Goal: Information Seeking & Learning: Learn about a topic

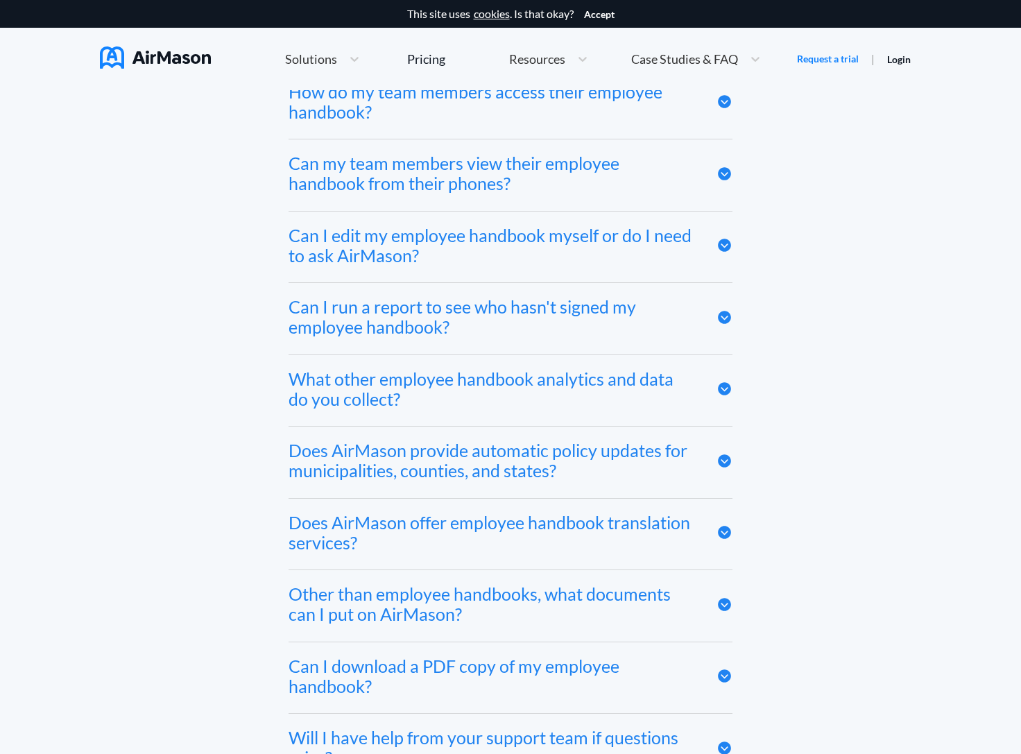
scroll to position [7465, 0]
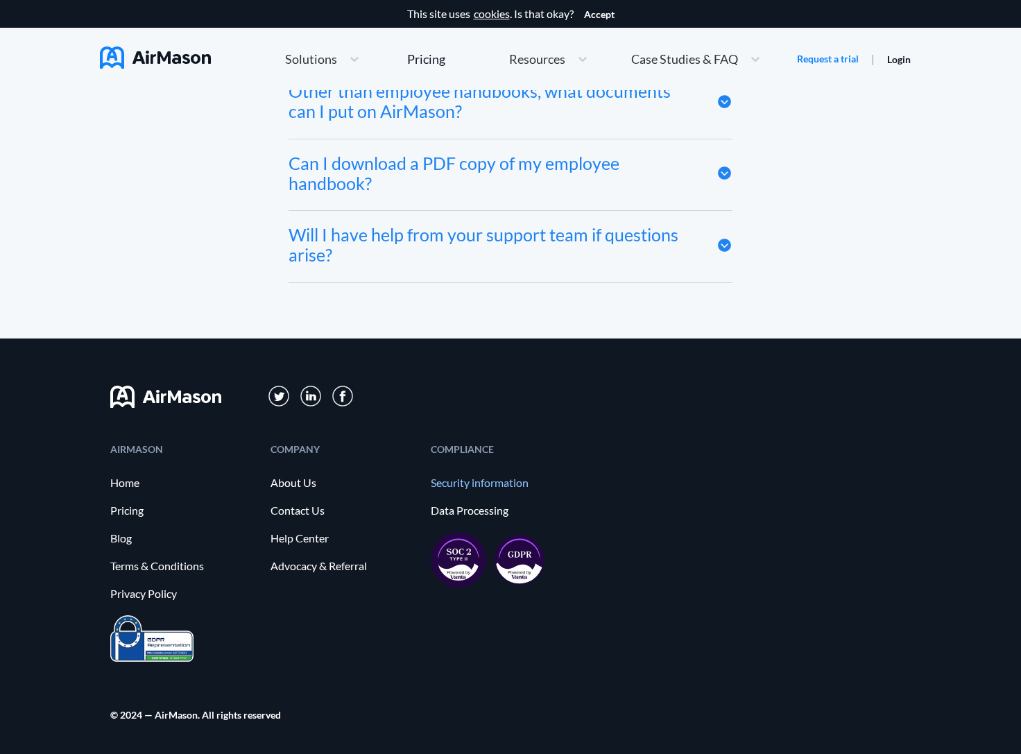
click at [474, 483] on link "Security information" at bounding box center [504, 483] width 146 height 12
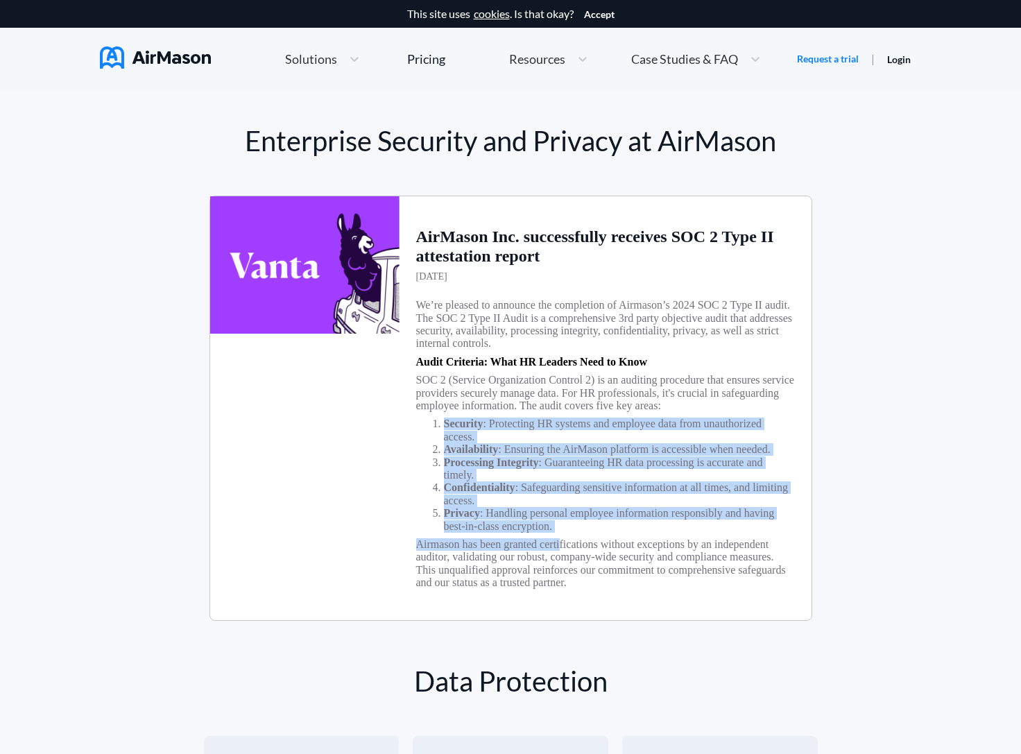
drag, startPoint x: 489, startPoint y: 418, endPoint x: 578, endPoint y: 582, distance: 186.3
click at [582, 582] on div "AirMason Inc. successfully receives SOC 2 Type II attestation report [DATE] We’…" at bounding box center [606, 408] width 412 height 424
click at [578, 582] on h3 "Airmason has been granted certifications without exceptions by an independent a…" at bounding box center [605, 564] width 379 height 51
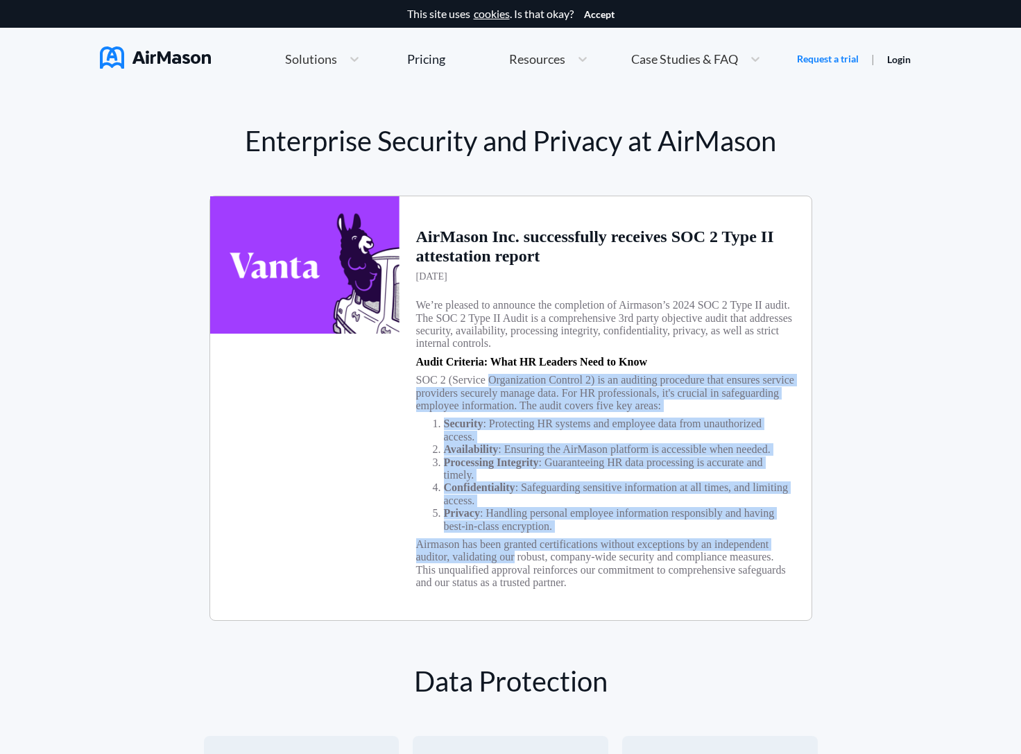
drag, startPoint x: 578, startPoint y: 582, endPoint x: 487, endPoint y: 353, distance: 247.0
click at [487, 353] on div "AirMason Inc. successfully receives SOC 2 Type II attestation report [DATE] We’…" at bounding box center [606, 408] width 412 height 424
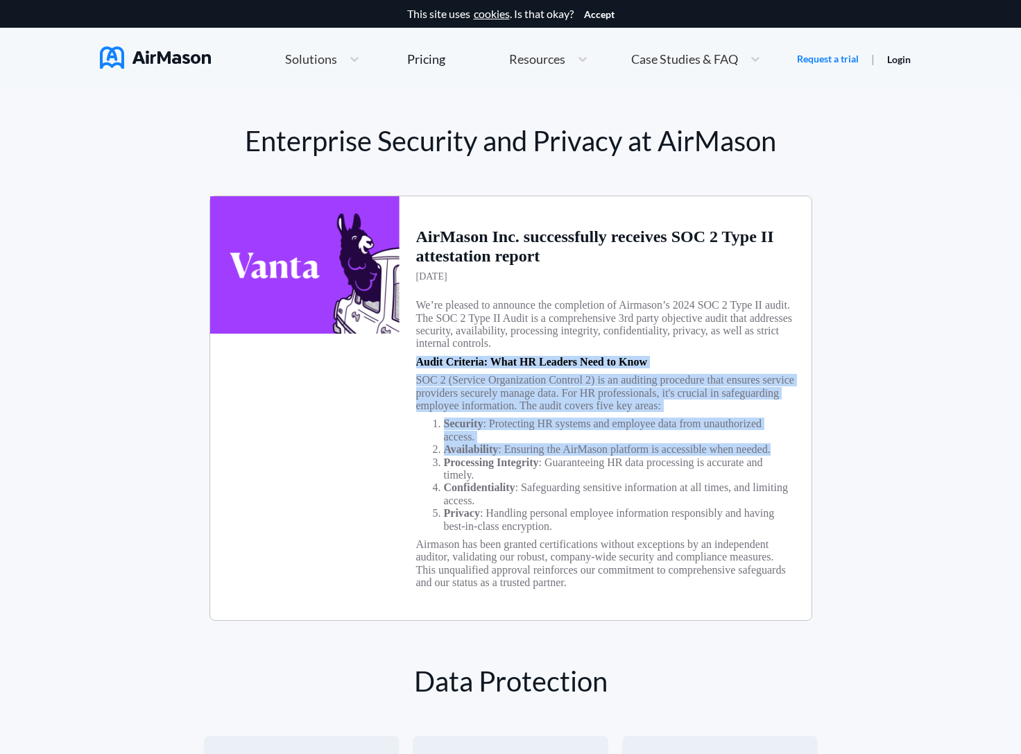
drag, startPoint x: 487, startPoint y: 353, endPoint x: 550, endPoint y: 489, distance: 149.7
click at [550, 489] on div "AirMason Inc. successfully receives SOC 2 Type II attestation report [DATE] We’…" at bounding box center [606, 408] width 412 height 424
click at [550, 482] on li "Processing Integrity : Guaranteeing HR data processing is accurate and timely." at bounding box center [619, 470] width 351 height 26
drag, startPoint x: 550, startPoint y: 489, endPoint x: 491, endPoint y: 350, distance: 150.8
click at [489, 348] on div "AirMason Inc. successfully receives SOC 2 Type II attestation report [DATE] We’…" at bounding box center [606, 408] width 412 height 424
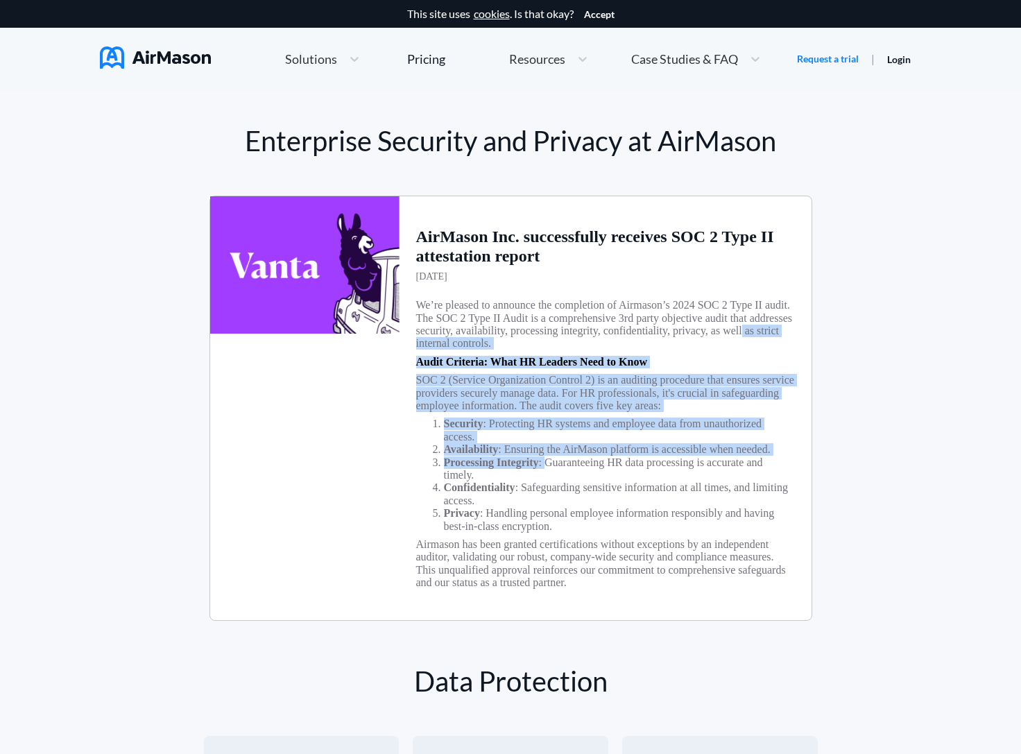
click at [491, 350] on h3 "We’re pleased to announce the completion of Airmason’s 2024 SOC 2 Type II audit…" at bounding box center [605, 324] width 379 height 51
drag, startPoint x: 491, startPoint y: 350, endPoint x: 548, endPoint y: 459, distance: 122.9
click at [548, 459] on div "AirMason Inc. successfully receives SOC 2 Type II attestation report [DATE] We’…" at bounding box center [606, 408] width 412 height 424
click at [548, 456] on li "Availability : Ensuring the AirMason platform is accessible when needed." at bounding box center [619, 449] width 351 height 12
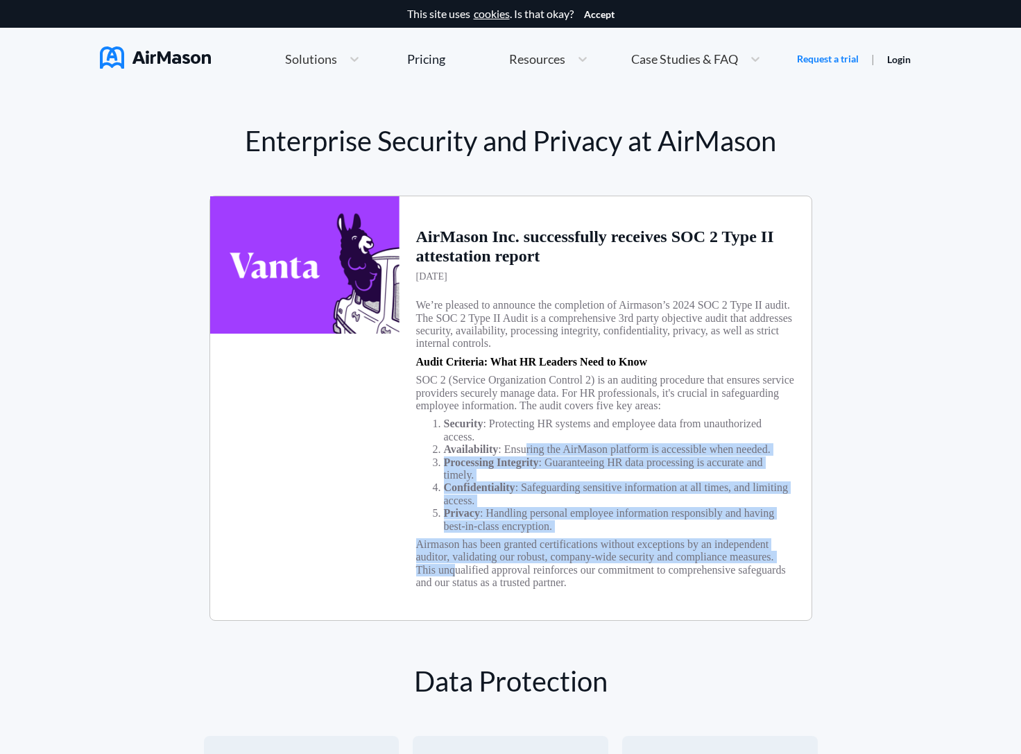
drag, startPoint x: 531, startPoint y: 462, endPoint x: 570, endPoint y: 594, distance: 137.7
click at [570, 596] on div "AirMason Inc. successfully receives SOC 2 Type II attestation report [DATE] We’…" at bounding box center [606, 408] width 412 height 424
click at [570, 590] on h3 "Airmason has been granted certifications without exceptions by an independent a…" at bounding box center [605, 564] width 379 height 51
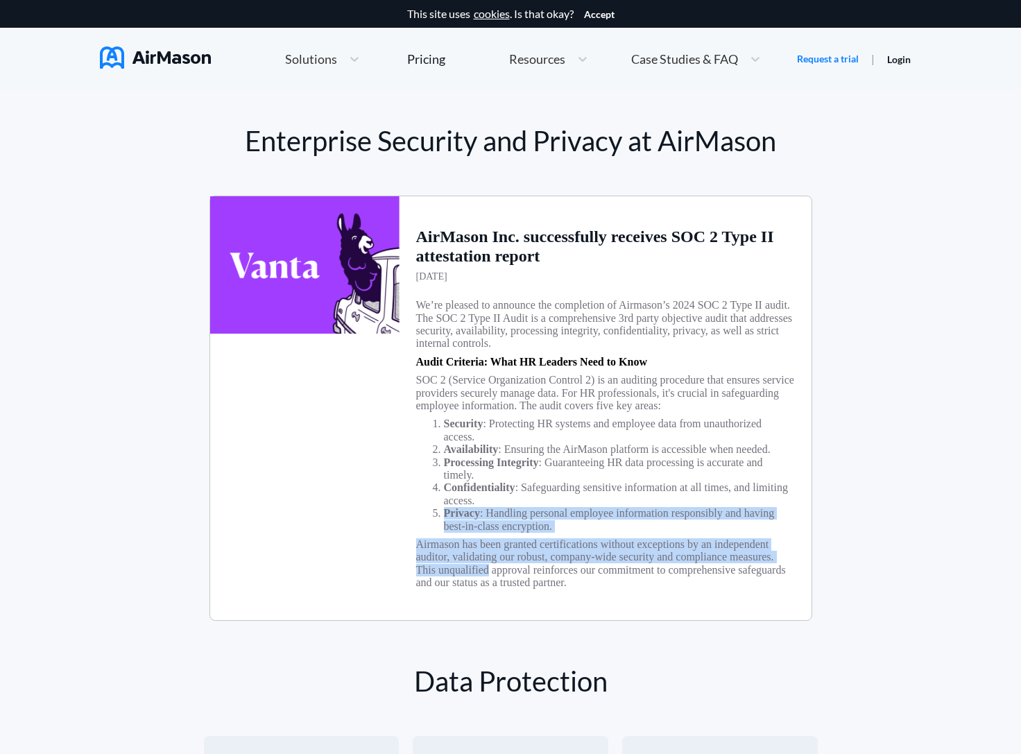
drag, startPoint x: 570, startPoint y: 594, endPoint x: 521, endPoint y: 504, distance: 102.2
click at [521, 504] on div "AirMason Inc. successfully receives SOC 2 Type II attestation report [DATE] We’…" at bounding box center [606, 408] width 412 height 424
click at [521, 482] on li "Processing Integrity : Guaranteeing HR data processing is accurate and timely." at bounding box center [619, 470] width 351 height 26
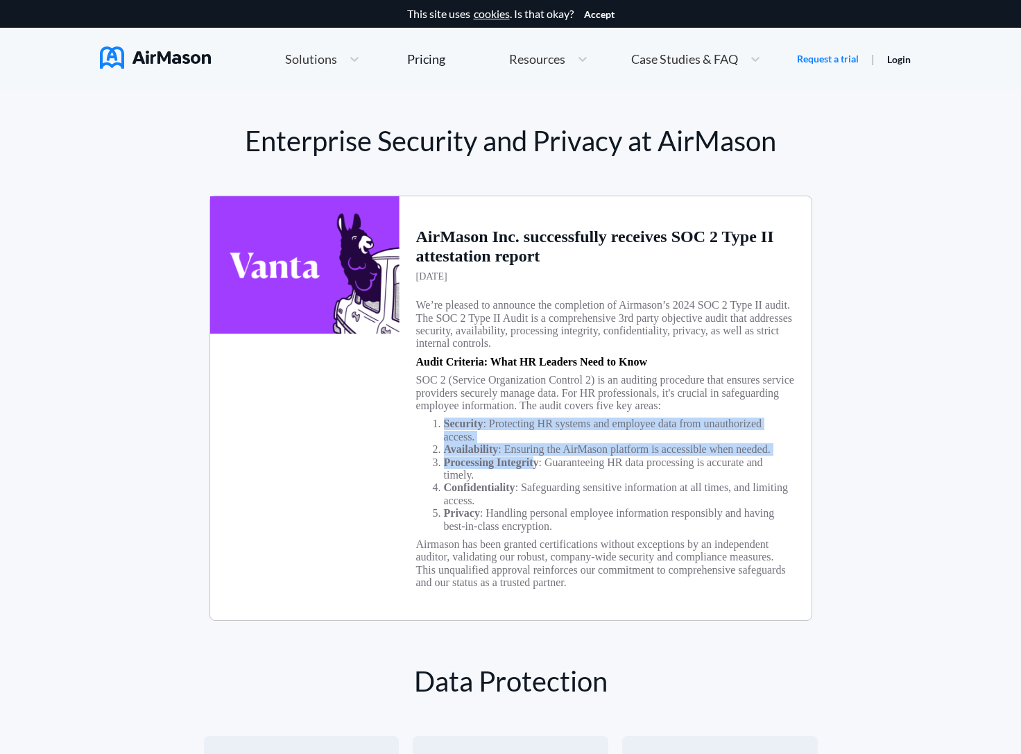
drag, startPoint x: 503, startPoint y: 417, endPoint x: 541, endPoint y: 493, distance: 84.4
click at [543, 493] on div "AirMason Inc. successfully receives SOC 2 Type II attestation report [DATE] We’…" at bounding box center [606, 408] width 412 height 424
click at [539, 468] on span "Processing Integrity" at bounding box center [491, 463] width 95 height 12
drag, startPoint x: 541, startPoint y: 494, endPoint x: 525, endPoint y: 432, distance: 64.3
click at [525, 432] on ol "Security : Protecting HR systems and employee data from unauthorized access. Av…" at bounding box center [605, 475] width 379 height 115
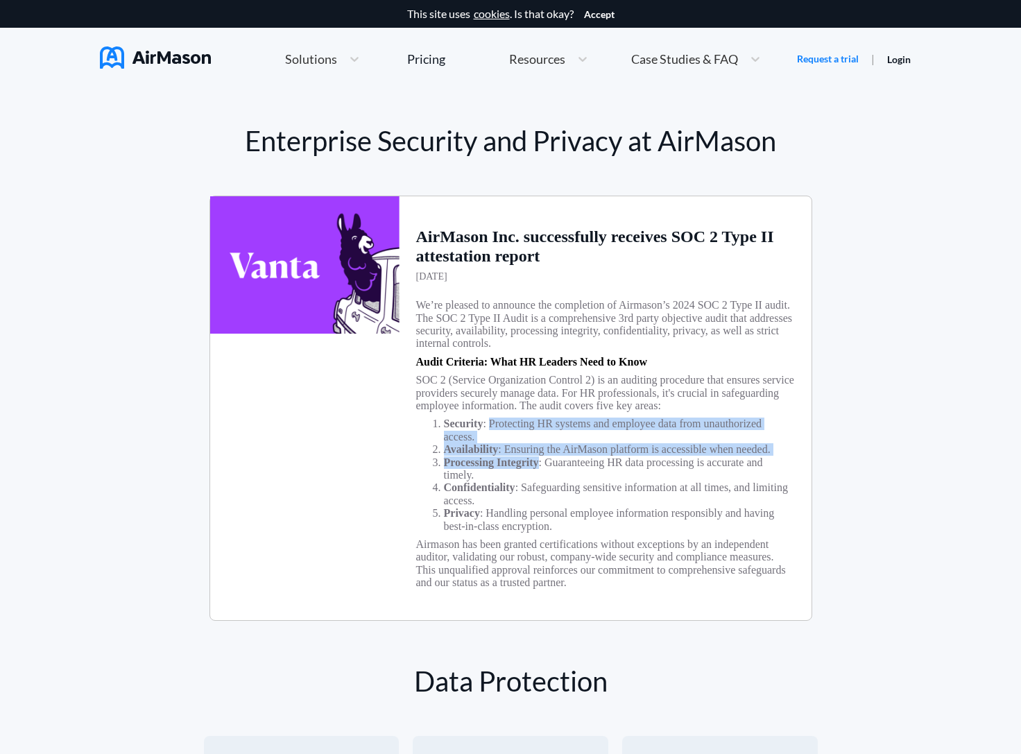
click at [525, 432] on li "Security : Protecting HR systems and employee data from unauthorized access." at bounding box center [619, 431] width 351 height 26
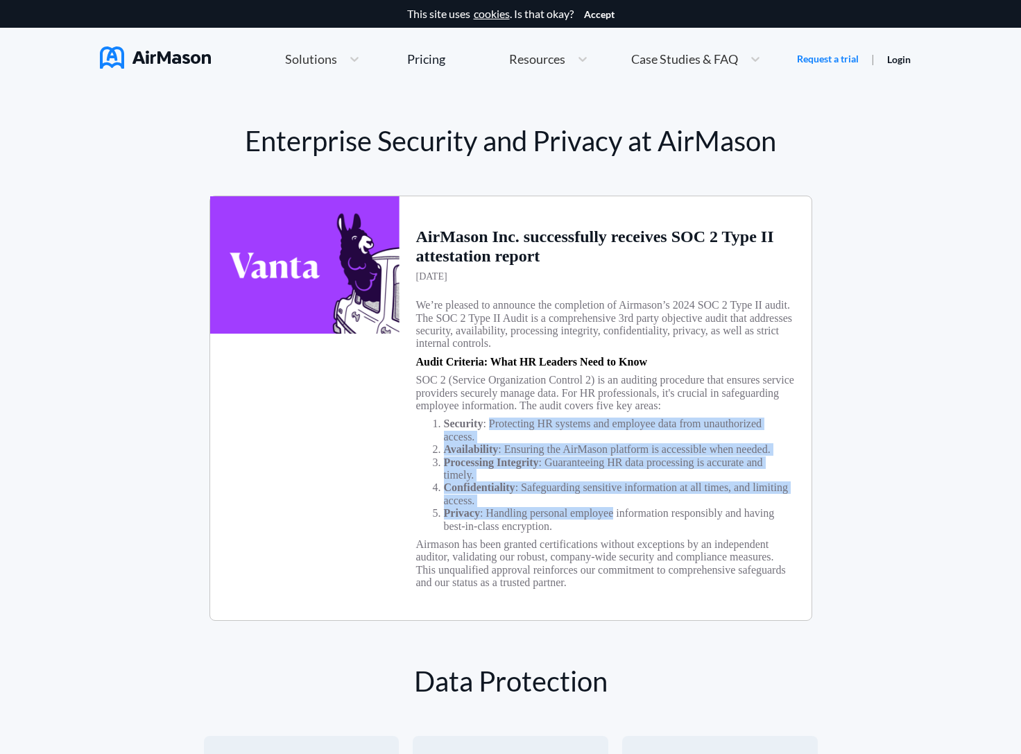
drag, startPoint x: 525, startPoint y: 432, endPoint x: 584, endPoint y: 543, distance: 125.7
click at [584, 533] on ol "Security : Protecting HR systems and employee data from unauthorized access. Av…" at bounding box center [605, 475] width 379 height 115
click at [584, 533] on li "Privacy : Handling personal employee information responsibly and having best-in…" at bounding box center [619, 520] width 351 height 26
drag, startPoint x: 584, startPoint y: 543, endPoint x: 524, endPoint y: 436, distance: 122.7
click at [524, 436] on ol "Security : Protecting HR systems and employee data from unauthorized access. Av…" at bounding box center [605, 475] width 379 height 115
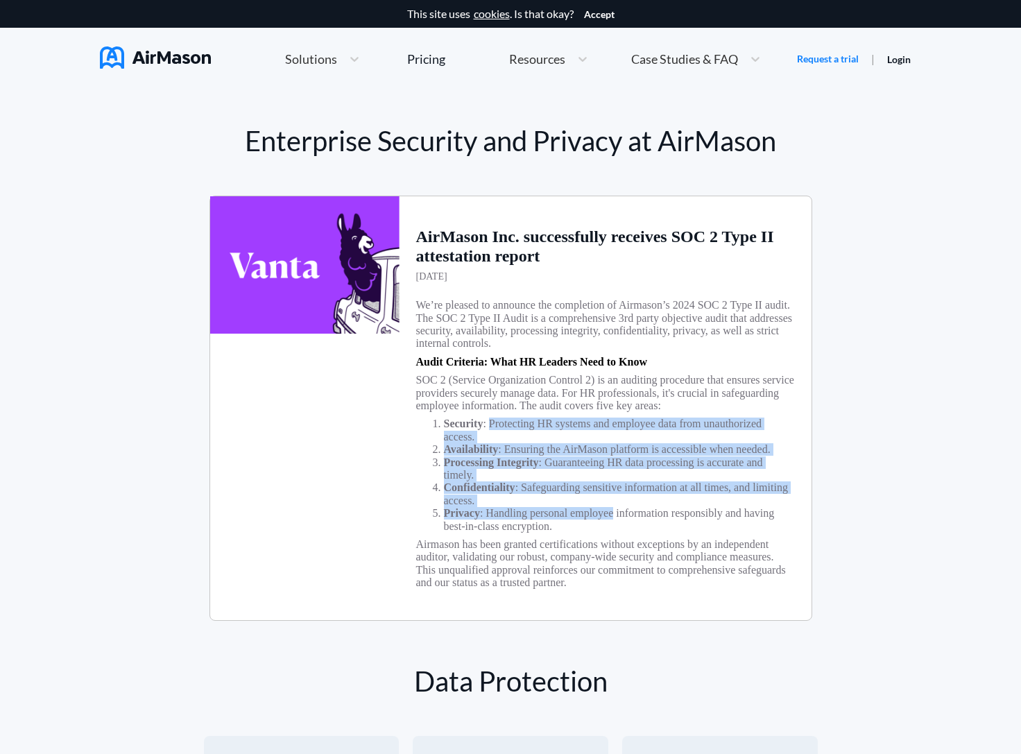
click at [524, 436] on li "Security : Protecting HR systems and employee data from unauthorized access." at bounding box center [619, 431] width 351 height 26
drag, startPoint x: 524, startPoint y: 436, endPoint x: 600, endPoint y: 528, distance: 119.3
click at [602, 527] on ol "Security : Protecting HR systems and employee data from unauthorized access. Av…" at bounding box center [605, 475] width 379 height 115
click at [600, 507] on li "Confidentiality : Safeguarding sensitive information at all times, and limiting…" at bounding box center [619, 495] width 351 height 26
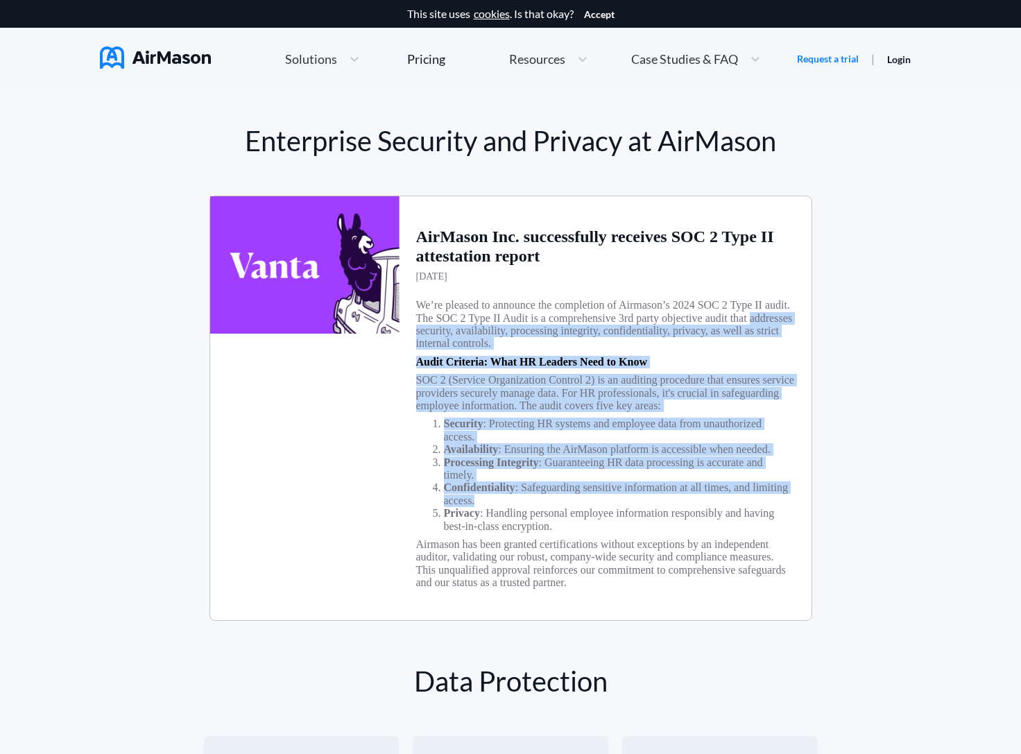
drag, startPoint x: 600, startPoint y: 528, endPoint x: 504, endPoint y: 338, distance: 212.6
click at [504, 335] on div "AirMason Inc. successfully receives SOC 2 Type II attestation report [DATE] We’…" at bounding box center [606, 408] width 412 height 424
click at [504, 338] on h3 "We’re pleased to announce the completion of Airmason’s 2024 SOC 2 Type II audit…" at bounding box center [605, 324] width 379 height 51
drag, startPoint x: 504, startPoint y: 338, endPoint x: 572, endPoint y: 529, distance: 202.4
click at [572, 525] on div "AirMason Inc. successfully receives SOC 2 Type II attestation report [DATE] We’…" at bounding box center [606, 408] width 412 height 424
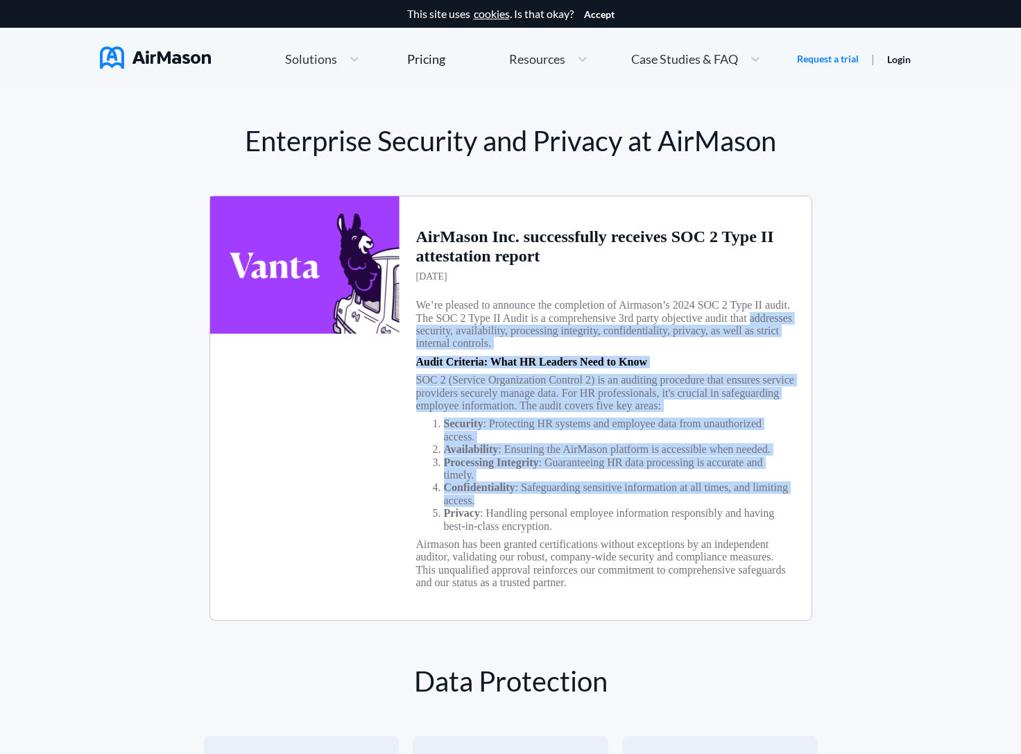
click at [572, 507] on li "Confidentiality : Safeguarding sensitive information at all times, and limiting…" at bounding box center [619, 495] width 351 height 26
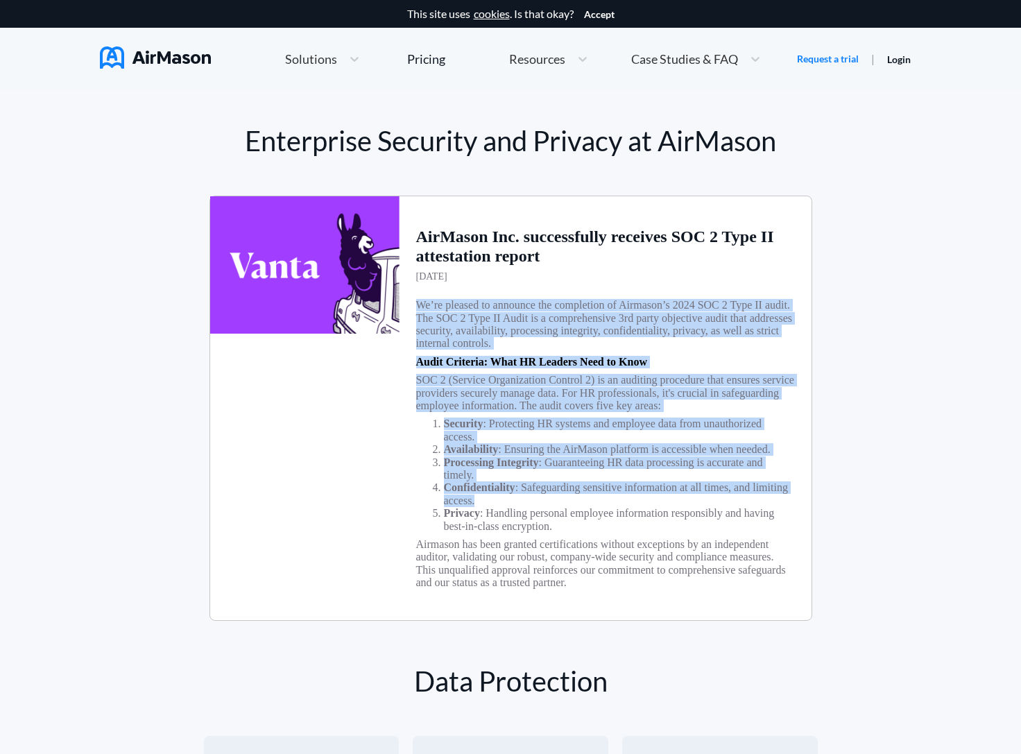
drag, startPoint x: 572, startPoint y: 529, endPoint x: 423, endPoint y: 307, distance: 266.6
click at [423, 307] on div "AirMason Inc. successfully receives SOC 2 Type II attestation report [DATE] We’…" at bounding box center [606, 408] width 412 height 424
click at [424, 309] on h3 "We’re pleased to announce the completion of Airmason’s 2024 SOC 2 Type II audit…" at bounding box center [605, 324] width 379 height 51
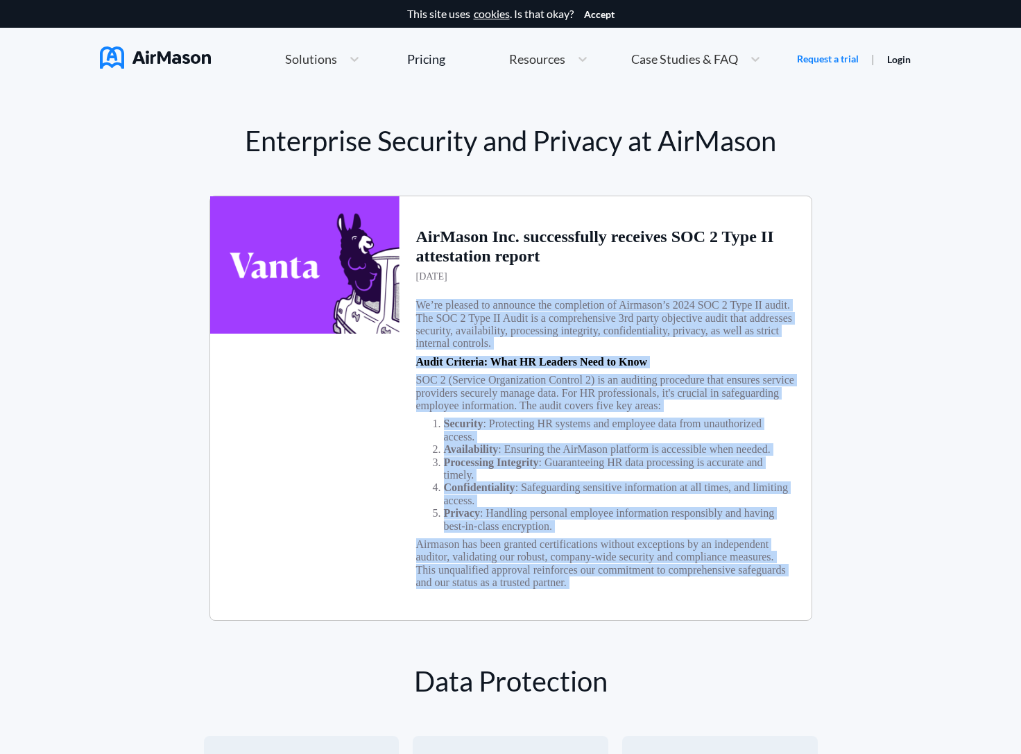
drag, startPoint x: 424, startPoint y: 309, endPoint x: 743, endPoint y: 609, distance: 438.4
click at [747, 611] on div "AirMason Inc. successfully receives SOC 2 Type II attestation report [DATE] We’…" at bounding box center [606, 408] width 412 height 424
click at [743, 590] on h3 "Airmason has been granted certifications without exceptions by an independent a…" at bounding box center [605, 564] width 379 height 51
drag, startPoint x: 743, startPoint y: 609, endPoint x: 418, endPoint y: 304, distance: 445.8
click at [418, 304] on div "AirMason Inc. successfully receives SOC 2 Type II attestation report [DATE] We’…" at bounding box center [606, 408] width 412 height 424
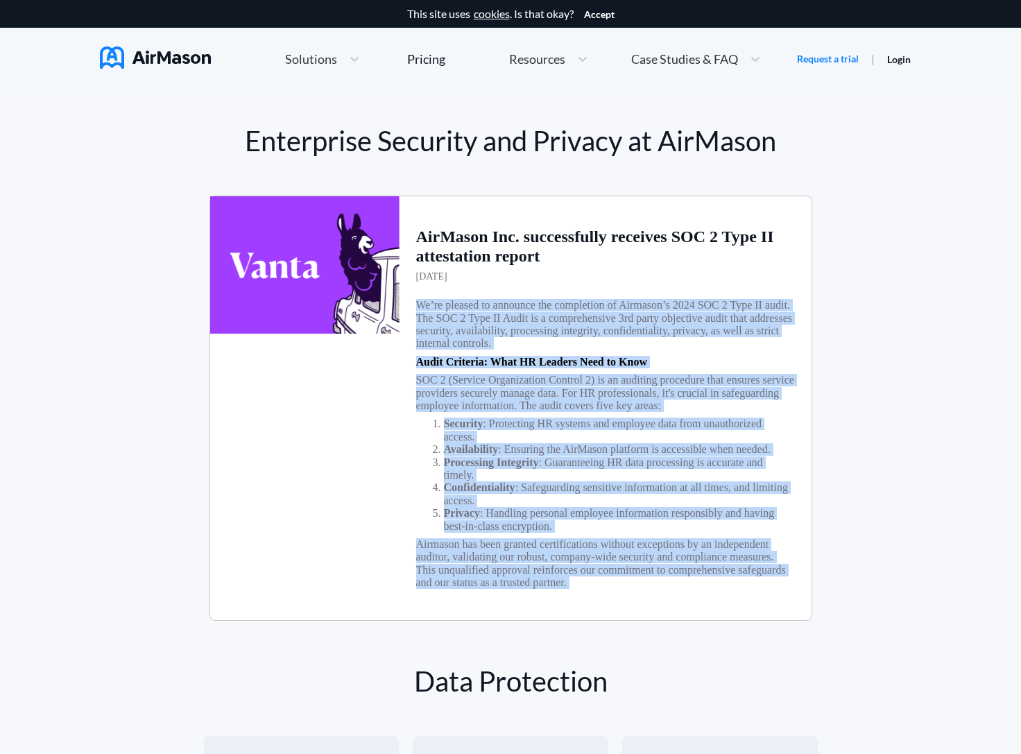
click at [418, 304] on h3 "We’re pleased to announce the completion of Airmason’s 2024 SOC 2 Type II audit…" at bounding box center [605, 324] width 379 height 51
drag, startPoint x: 418, startPoint y: 304, endPoint x: 749, endPoint y: 613, distance: 452.7
click at [749, 611] on div "AirMason Inc. successfully receives SOC 2 Type II attestation report [DATE] We’…" at bounding box center [606, 408] width 412 height 424
click at [749, 590] on h3 "Airmason has been granted certifications without exceptions by an independent a…" at bounding box center [605, 564] width 379 height 51
drag, startPoint x: 749, startPoint y: 613, endPoint x: 424, endPoint y: 304, distance: 448.6
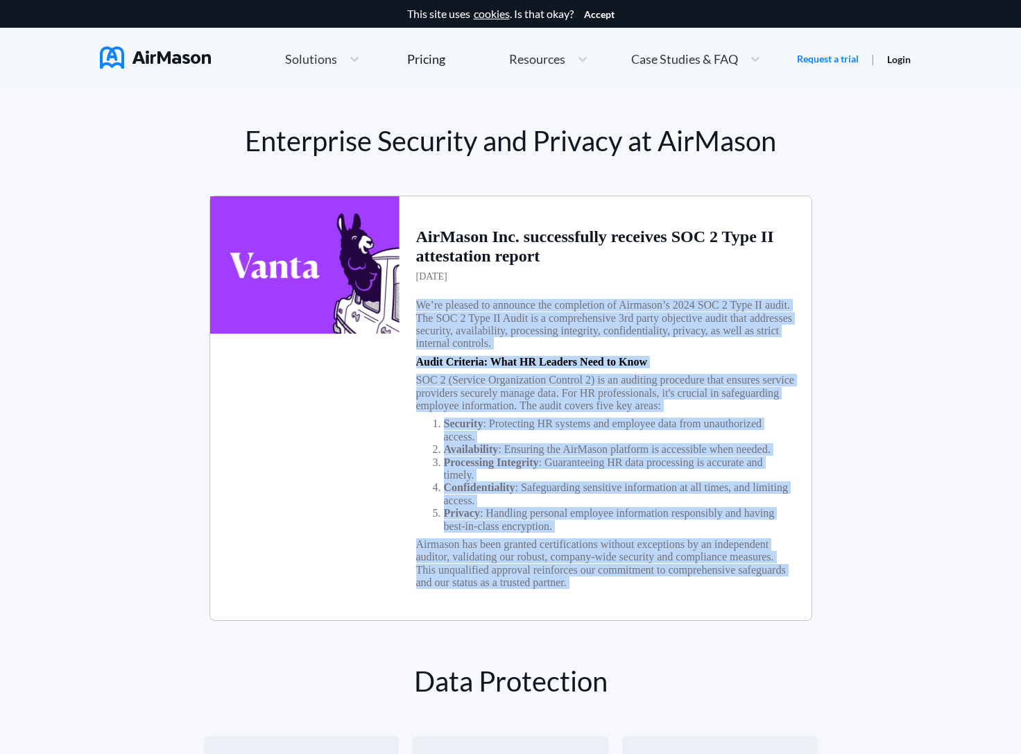
click at [424, 304] on div "AirMason Inc. successfully receives SOC 2 Type II attestation report [DATE] We’…" at bounding box center [606, 408] width 412 height 424
click at [424, 304] on h3 "We’re pleased to announce the completion of Airmason’s 2024 SOC 2 Type II audit…" at bounding box center [605, 324] width 379 height 51
drag, startPoint x: 424, startPoint y: 304, endPoint x: 759, endPoint y: 609, distance: 452.9
click at [761, 609] on div "AirMason Inc. successfully receives SOC 2 Type II attestation report [DATE] We’…" at bounding box center [606, 408] width 412 height 424
click at [759, 590] on h3 "Airmason has been granted certifications without exceptions by an independent a…" at bounding box center [605, 564] width 379 height 51
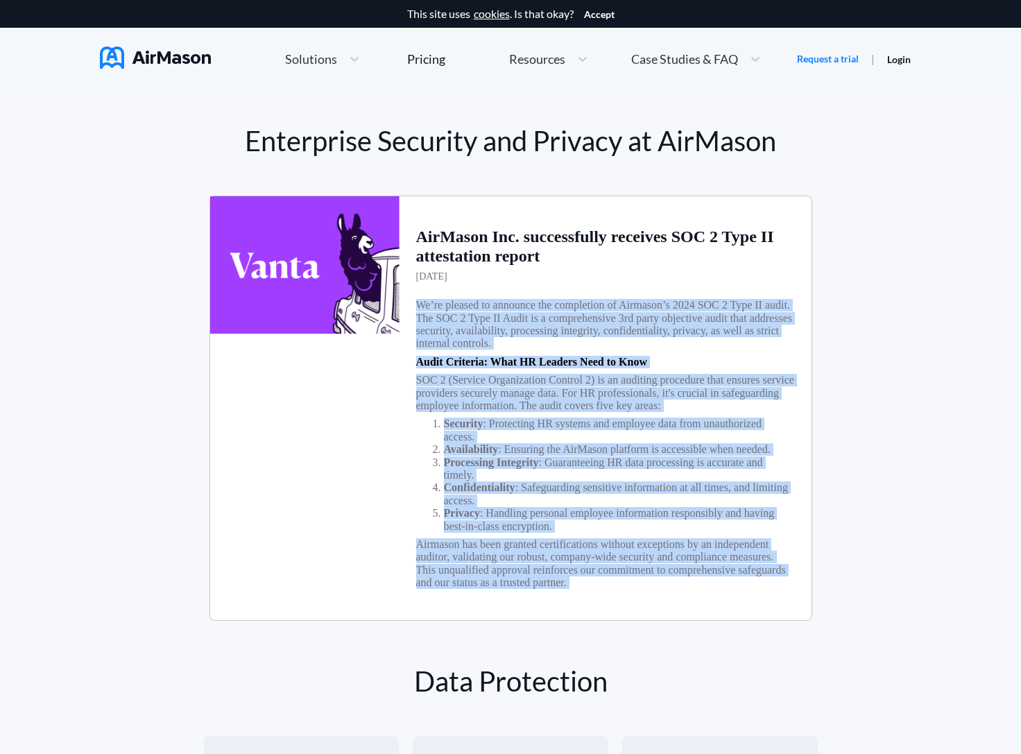
drag, startPoint x: 759, startPoint y: 609, endPoint x: 420, endPoint y: 304, distance: 456.0
click at [420, 304] on div "AirMason Inc. successfully receives SOC 2 Type II attestation report [DATE] We’…" at bounding box center [606, 408] width 412 height 424
click at [421, 305] on h3 "We’re pleased to announce the completion of Airmason’s 2024 SOC 2 Type II audit…" at bounding box center [605, 324] width 379 height 51
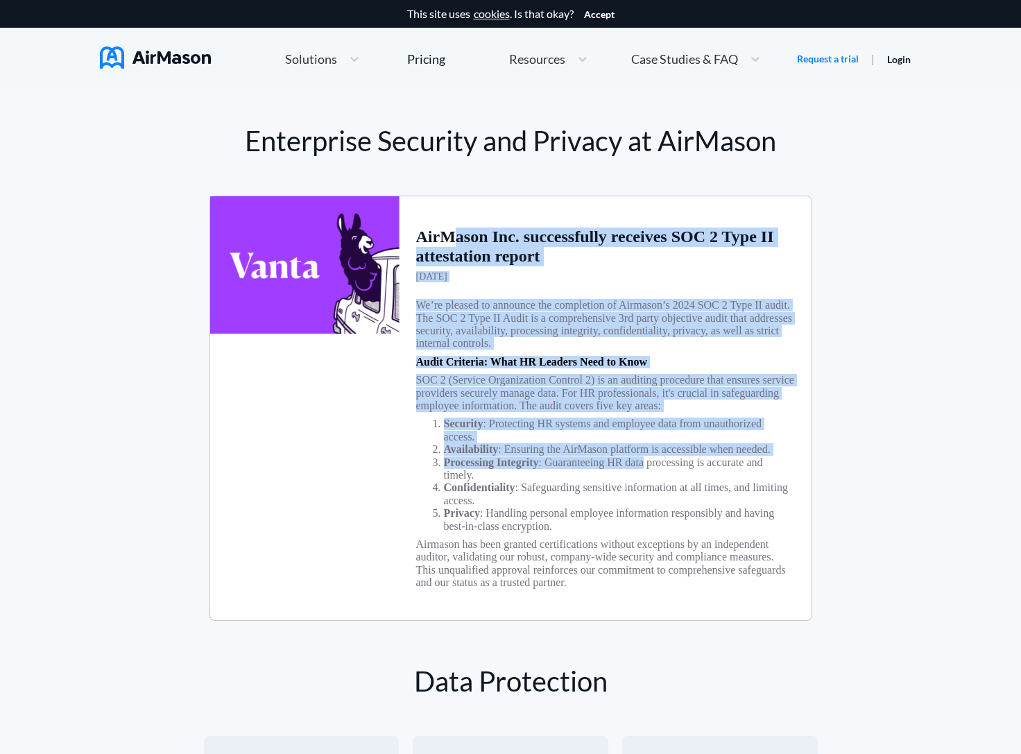
drag, startPoint x: 450, startPoint y: 241, endPoint x: 662, endPoint y: 482, distance: 320.1
click at [664, 482] on div "AirMason Inc. successfully receives SOC 2 Type II attestation report [DATE] We’…" at bounding box center [606, 408] width 412 height 424
click at [662, 482] on li "Processing Integrity : Guaranteeing HR data processing is accurate and timely." at bounding box center [619, 470] width 351 height 26
drag, startPoint x: 662, startPoint y: 482, endPoint x: 580, endPoint y: 223, distance: 270.8
click at [580, 223] on div "AirMason Inc. successfully receives SOC 2 Type II attestation report [DATE] We’…" at bounding box center [606, 408] width 412 height 424
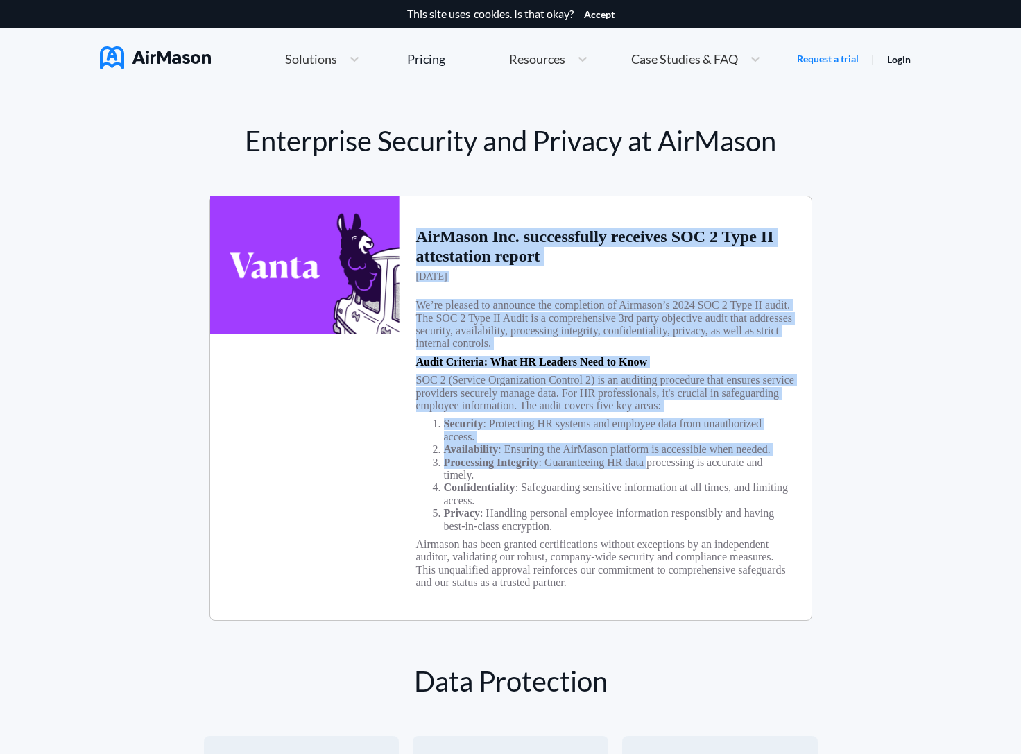
click at [580, 223] on div "AirMason Inc. successfully receives SOC 2 Type II attestation report [DATE] We’…" at bounding box center [606, 408] width 412 height 424
drag, startPoint x: 580, startPoint y: 223, endPoint x: 625, endPoint y: 495, distance: 275.6
click at [625, 495] on div "AirMason Inc. successfully receives SOC 2 Type II attestation report [DATE] We’…" at bounding box center [606, 408] width 412 height 424
click at [625, 482] on li "Processing Integrity : Guaranteeing HR data processing is accurate and timely." at bounding box center [619, 470] width 351 height 26
drag, startPoint x: 625, startPoint y: 495, endPoint x: 512, endPoint y: 242, distance: 277.1
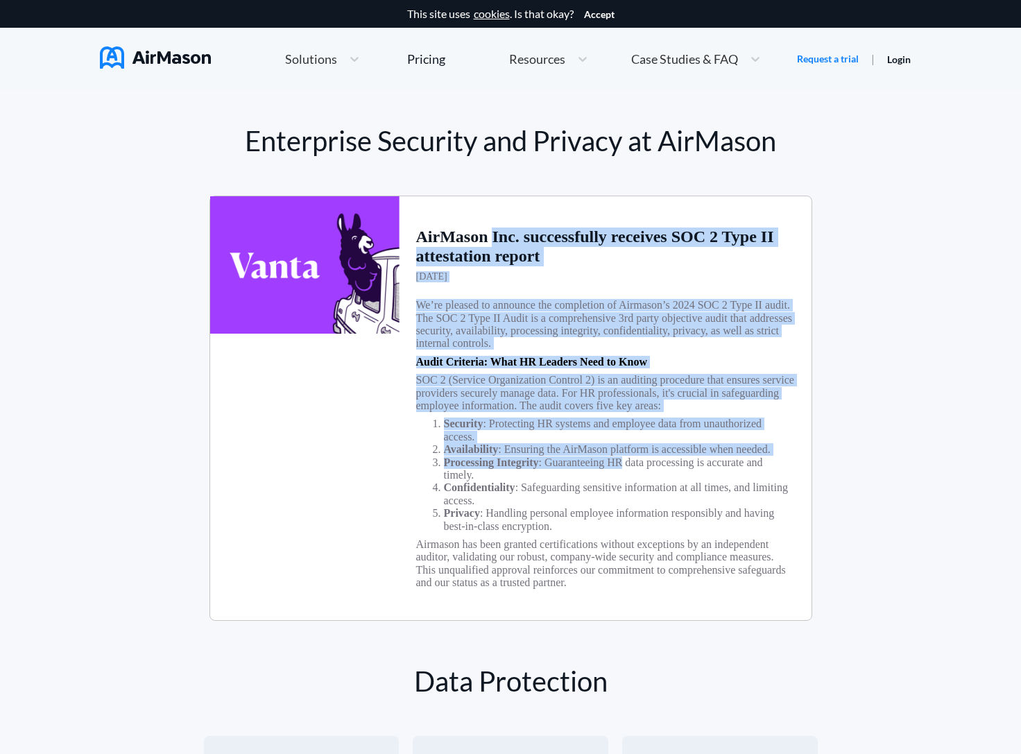
click at [512, 242] on div "AirMason Inc. successfully receives SOC 2 Type II attestation report [DATE] We’…" at bounding box center [606, 408] width 412 height 424
click at [512, 242] on h1 "AirMason Inc. successfully receives SOC 2 Type II attestation report" at bounding box center [605, 247] width 379 height 38
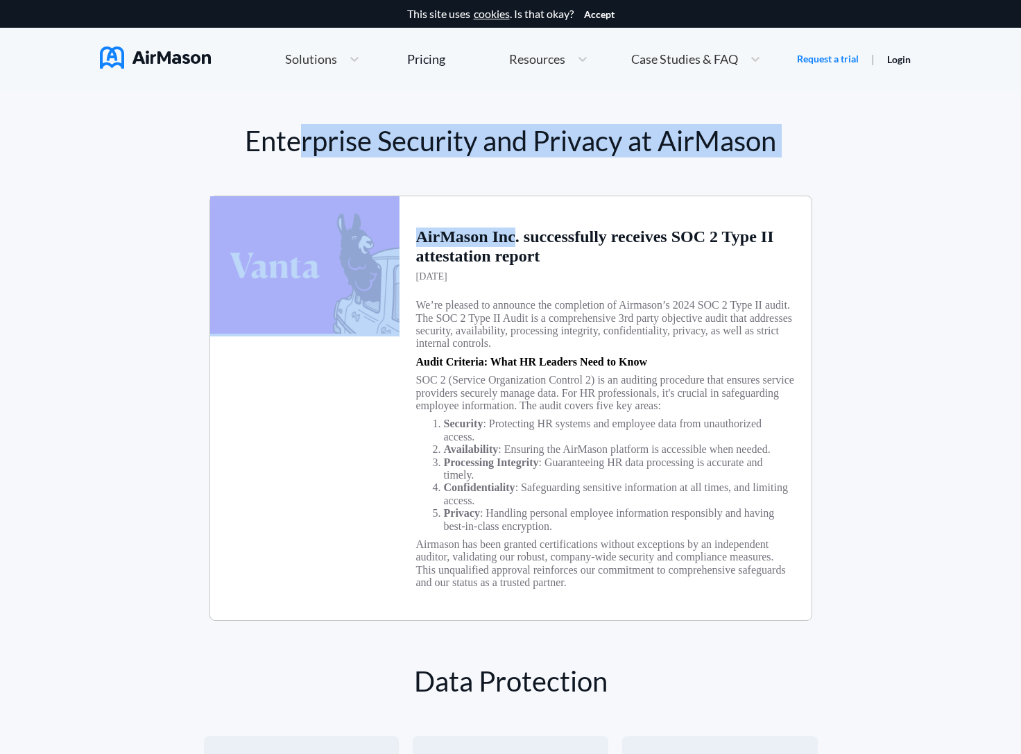
drag, startPoint x: 514, startPoint y: 242, endPoint x: 296, endPoint y: 136, distance: 242.4
click at [296, 136] on div "Enterprise Security and Privacy at AirMason AirMason Inc. successfully receives…" at bounding box center [511, 373] width 614 height 496
click at [296, 136] on h1 "Enterprise Security and Privacy at AirMason" at bounding box center [511, 141] width 603 height 32
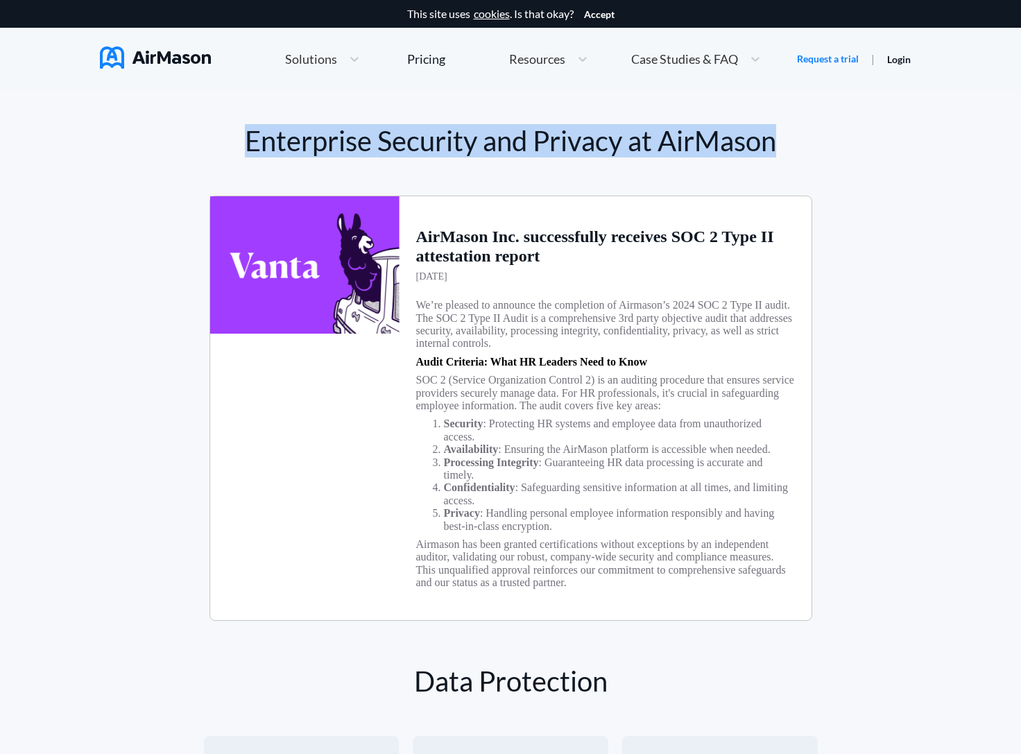
drag, startPoint x: 296, startPoint y: 136, endPoint x: 769, endPoint y: 148, distance: 473.4
click at [769, 148] on h1 "Enterprise Security and Privacy at AirMason" at bounding box center [511, 141] width 603 height 32
drag, startPoint x: 769, startPoint y: 148, endPoint x: 284, endPoint y: 137, distance: 485.2
click at [284, 137] on h1 "Enterprise Security and Privacy at AirMason" at bounding box center [511, 141] width 603 height 32
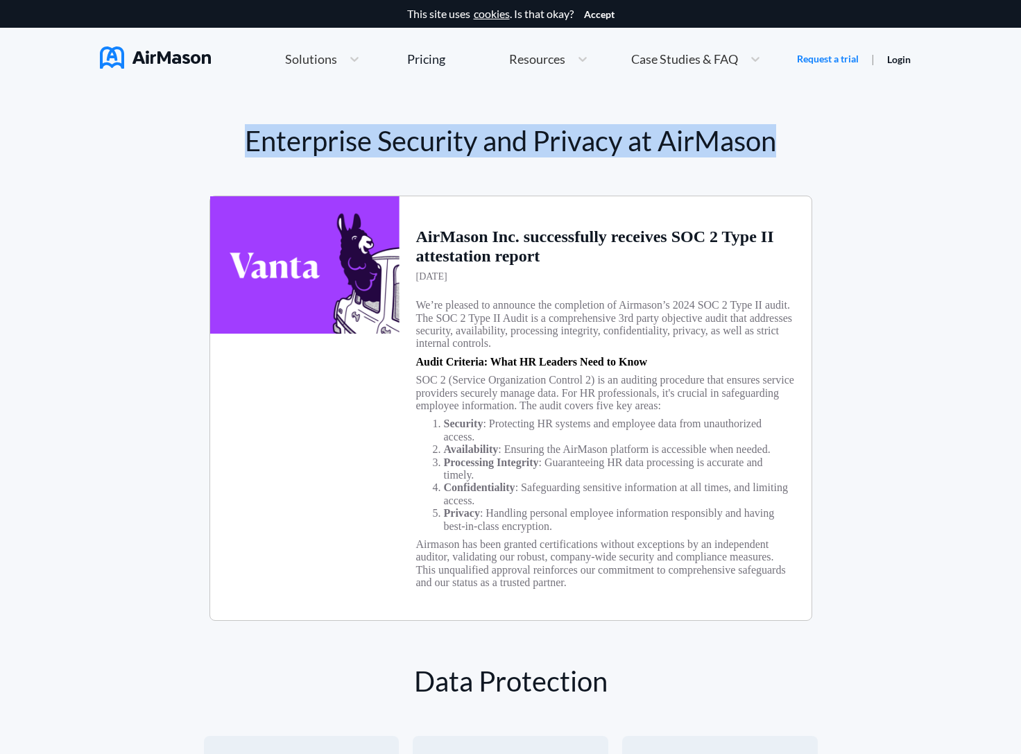
click at [284, 137] on h1 "Enterprise Security and Privacy at AirMason" at bounding box center [511, 141] width 603 height 32
drag, startPoint x: 284, startPoint y: 137, endPoint x: 743, endPoint y: 139, distance: 459.4
click at [743, 139] on h1 "Enterprise Security and Privacy at AirMason" at bounding box center [511, 141] width 603 height 32
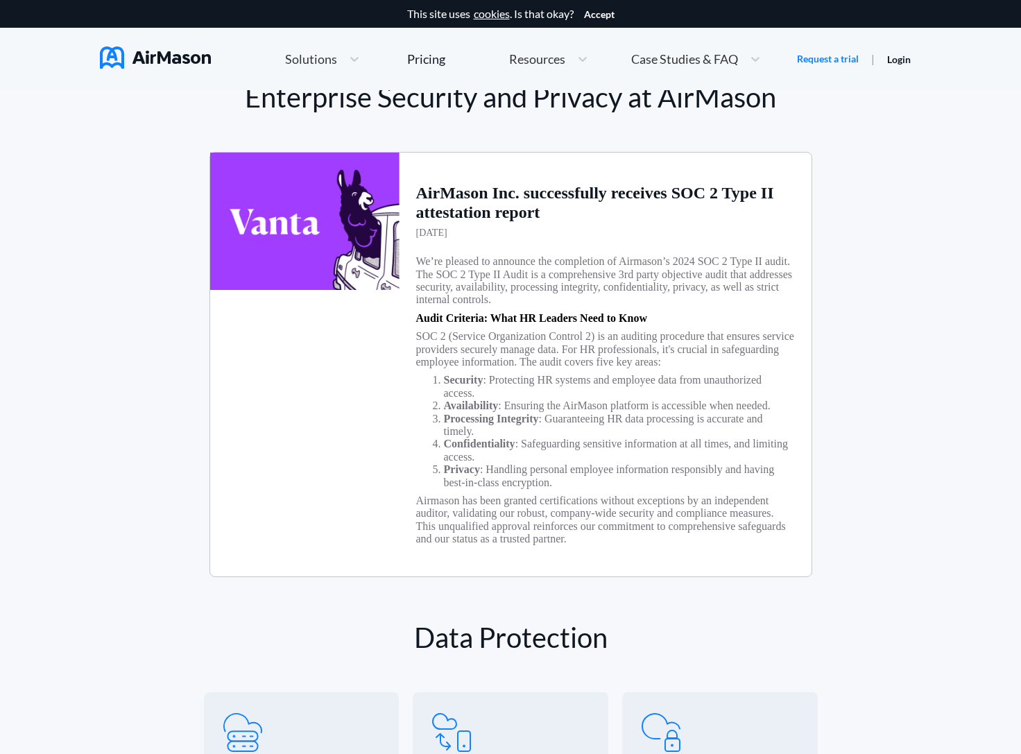
scroll to position [87, 0]
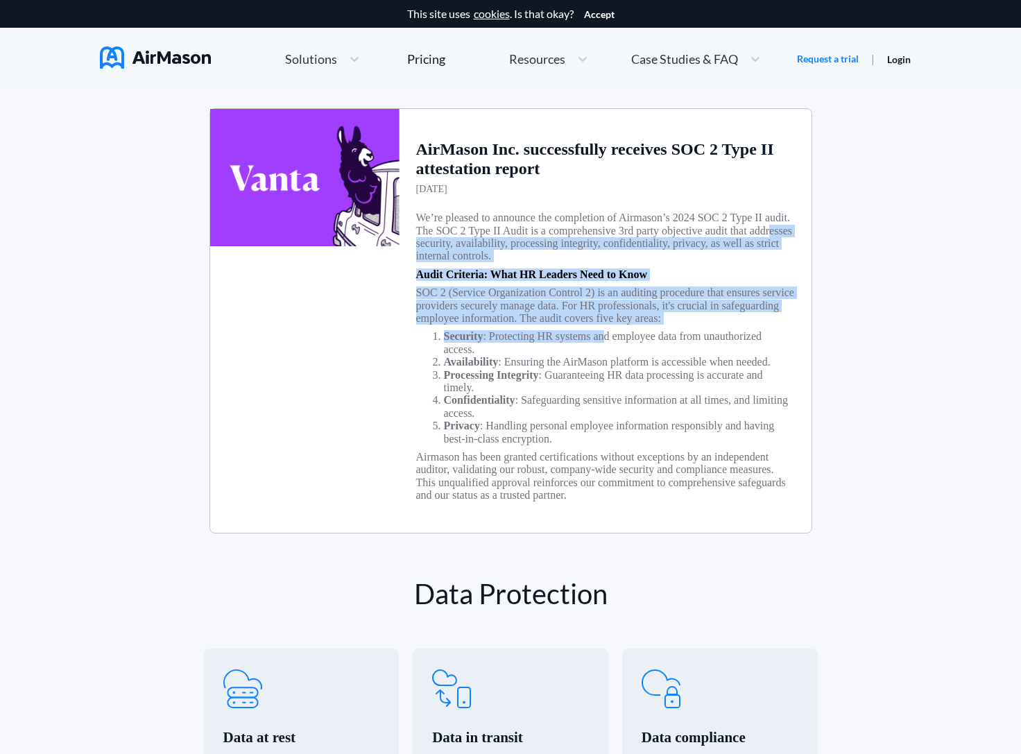
drag, startPoint x: 615, startPoint y: 353, endPoint x: 491, endPoint y: 220, distance: 182.2
click at [488, 224] on div "AirMason Inc. successfully receives SOC 2 Type II attestation report [DATE] We’…" at bounding box center [606, 321] width 412 height 424
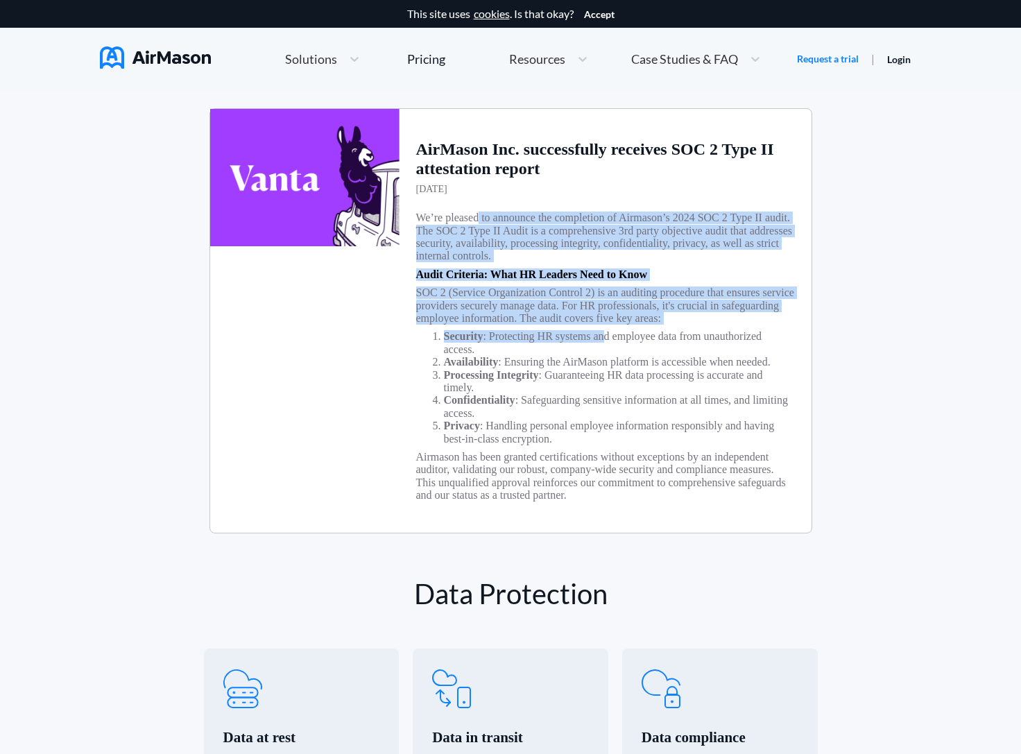
click at [491, 220] on h3 "We’re pleased to announce the completion of Airmason’s 2024 SOC 2 Type II audit…" at bounding box center [605, 237] width 379 height 51
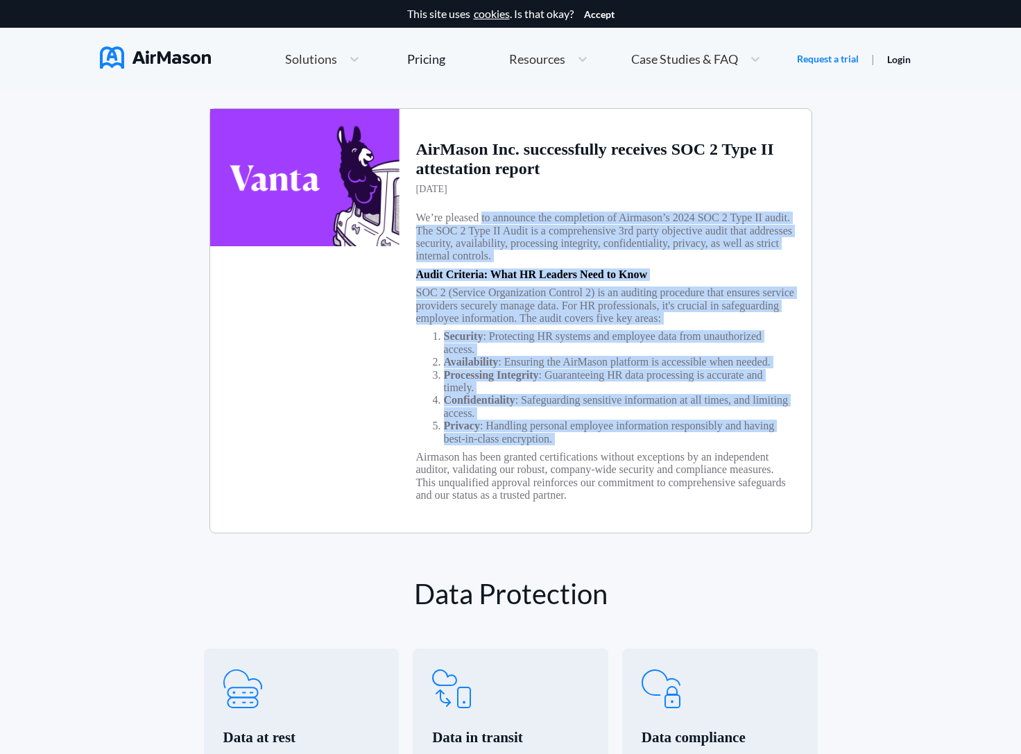
drag
click at [660, 480] on div "AirMason Inc. successfully receives SOC 2 Type II attestation report [DATE] We’…" at bounding box center [606, 321] width 412 height 424
click at [660, 482] on h3 "Airmason has been granted certifications without exceptions by an independent a…" at bounding box center [605, 476] width 379 height 51
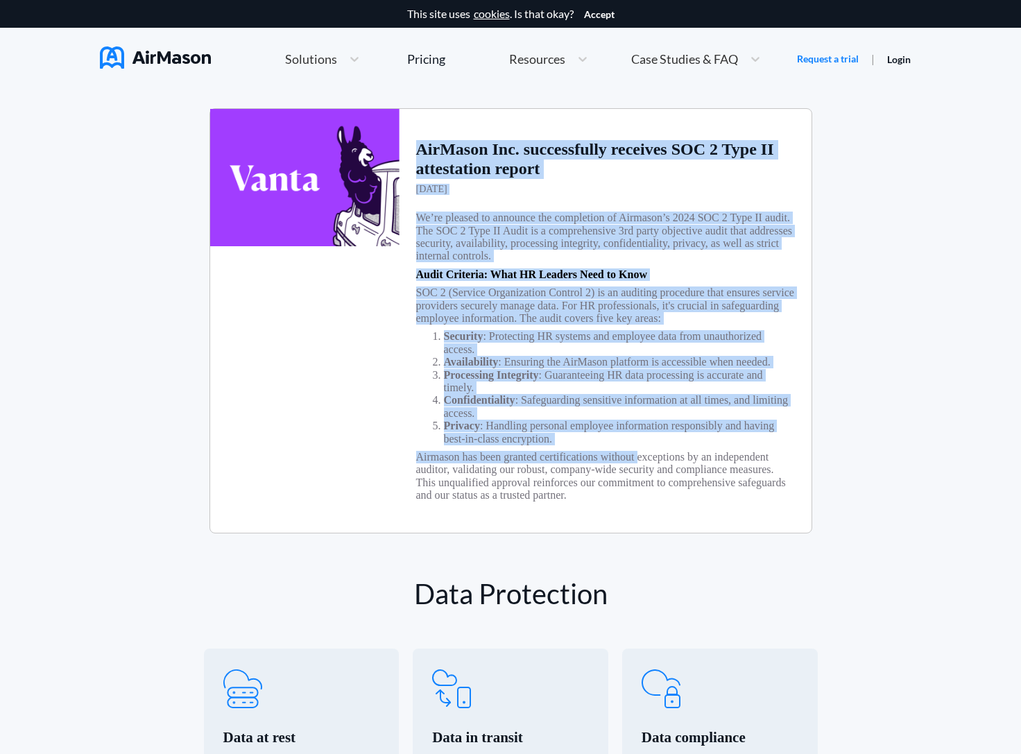
drag, startPoint x: 660, startPoint y: 482, endPoint x: 419, endPoint y: 146, distance: 413.8
click at [419, 146] on div "AirMason Inc. successfully receives SOC 2 Type II attestation report [DATE] We’…" at bounding box center [606, 321] width 412 height 424
click at [419, 146] on h1 "AirMason Inc. successfully receives SOC 2 Type II attestation report" at bounding box center [605, 159] width 379 height 38
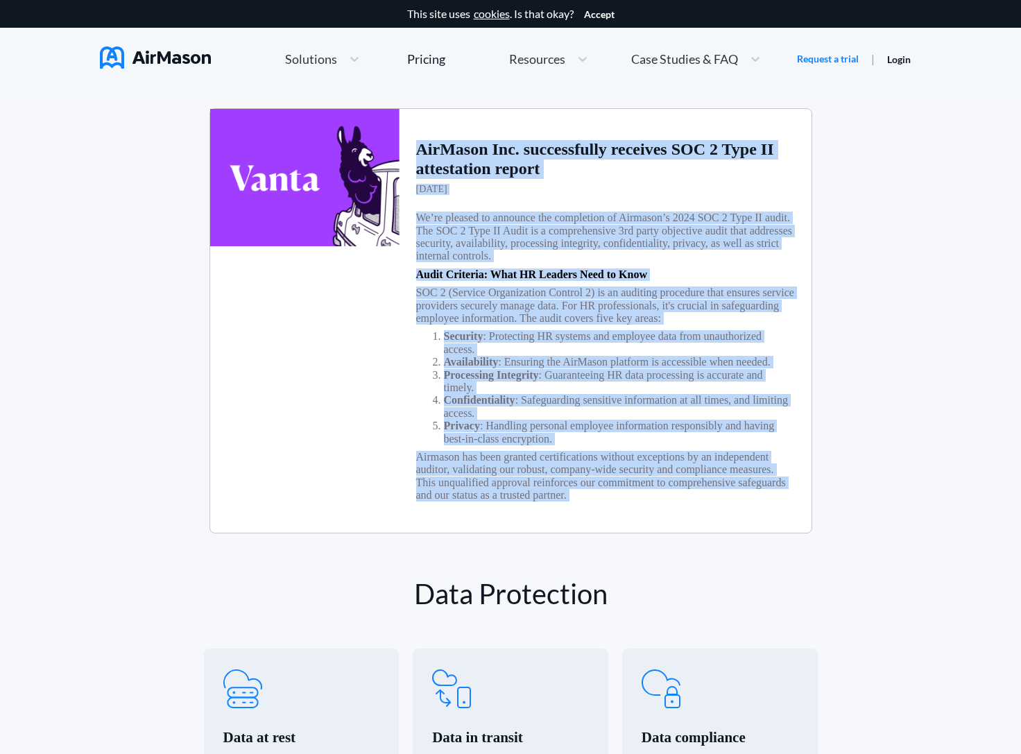
drag, startPoint x: 419, startPoint y: 146, endPoint x: 771, endPoint y: 519, distance: 513.0
click at [771, 519] on div "AirMason Inc. successfully receives SOC 2 Type II attestation report [DATE] We’…" at bounding box center [606, 321] width 412 height 424
click at [771, 502] on h3 "Airmason has been granted certifications without exceptions by an independent a…" at bounding box center [605, 476] width 379 height 51
drag, startPoint x: 771, startPoint y: 519, endPoint x: 416, endPoint y: 161, distance: 503.9
click at [416, 161] on div "AirMason Inc. successfully receives SOC 2 Type II attestation report [DATE] We’…" at bounding box center [606, 321] width 412 height 424
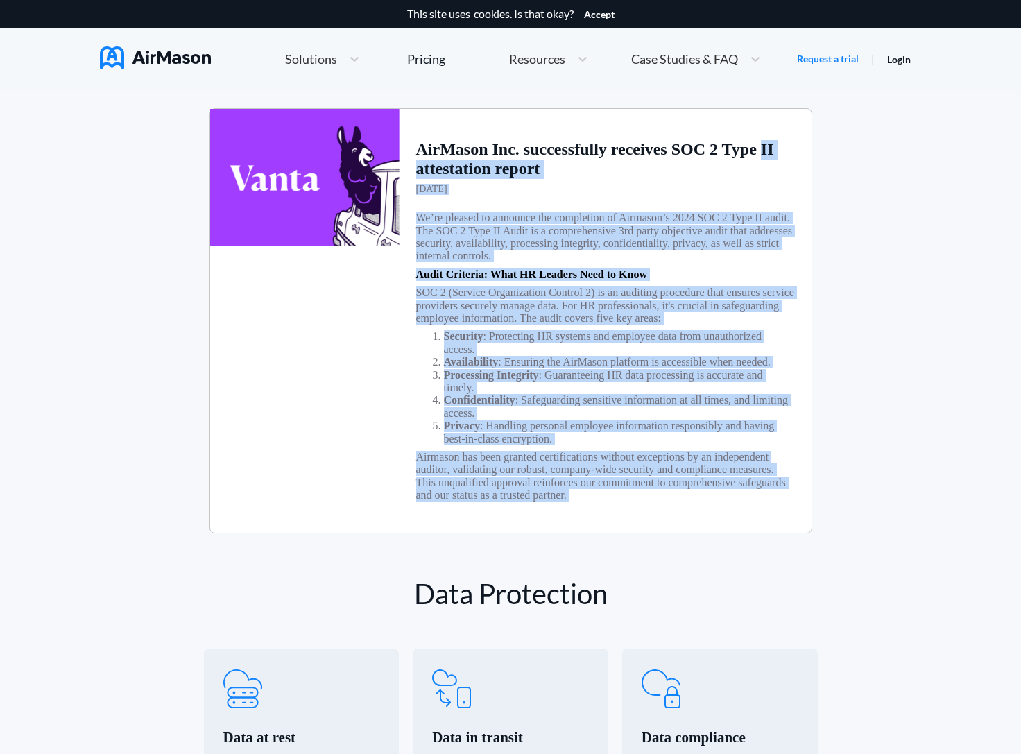
click at [416, 161] on h1 "AirMason Inc. successfully receives SOC 2 Type II attestation report" at bounding box center [605, 159] width 379 height 38
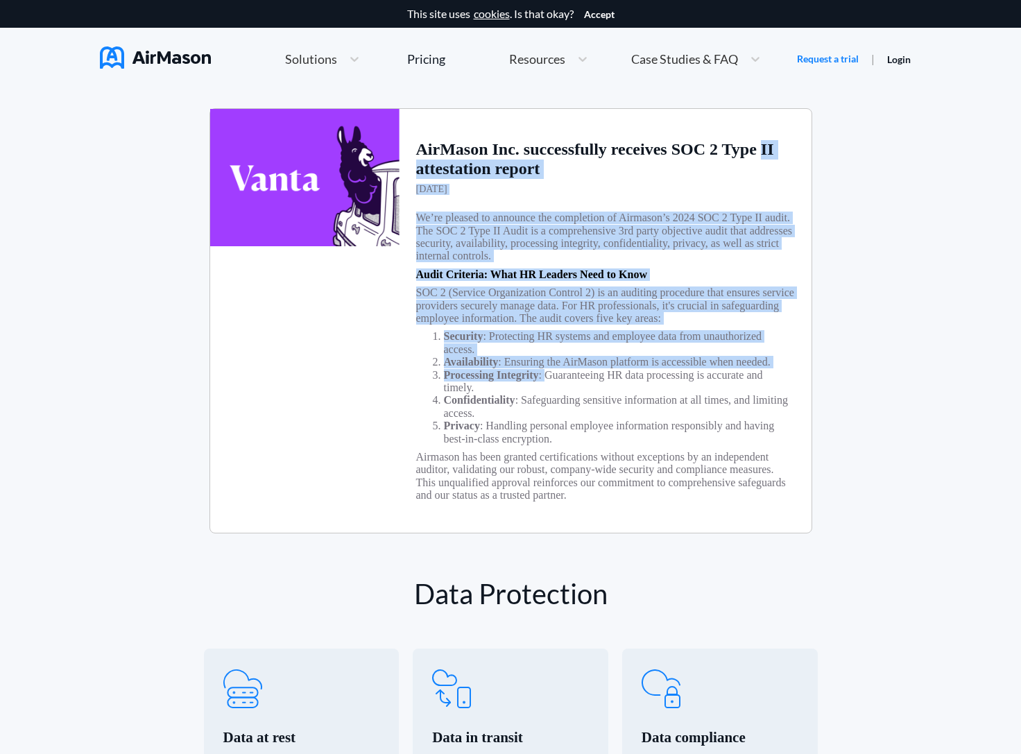
drag, startPoint x: 416, startPoint y: 161, endPoint x: 554, endPoint y: 409, distance: 283.9
click at [554, 407] on div "AirMason Inc. successfully receives SOC 2 Type II attestation report [DATE] We’…" at bounding box center [606, 321] width 412 height 424
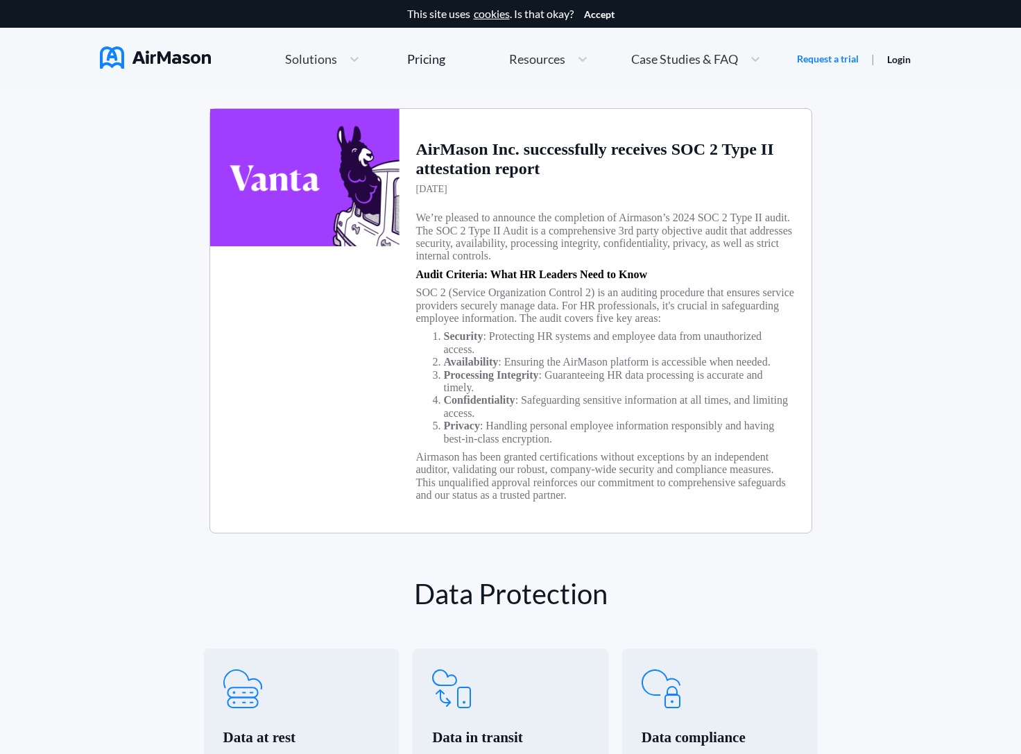
click at [554, 395] on li "Processing Integrity : Guaranteeing HR data processing is accurate and timely." at bounding box center [619, 382] width 351 height 26
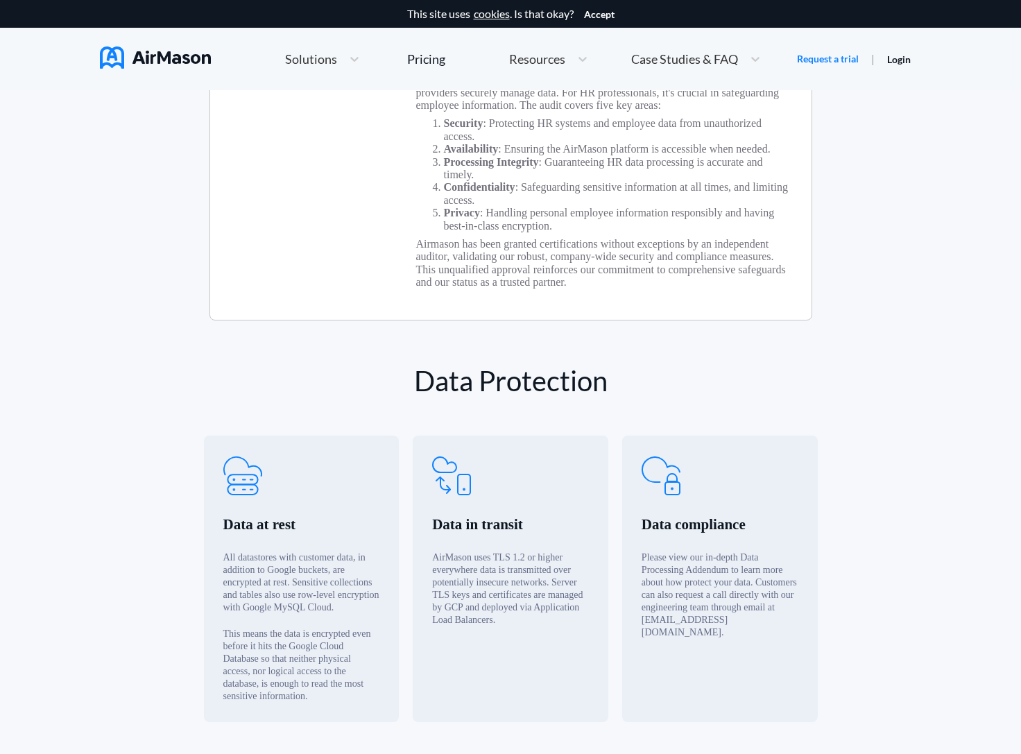
scroll to position [414, 0]
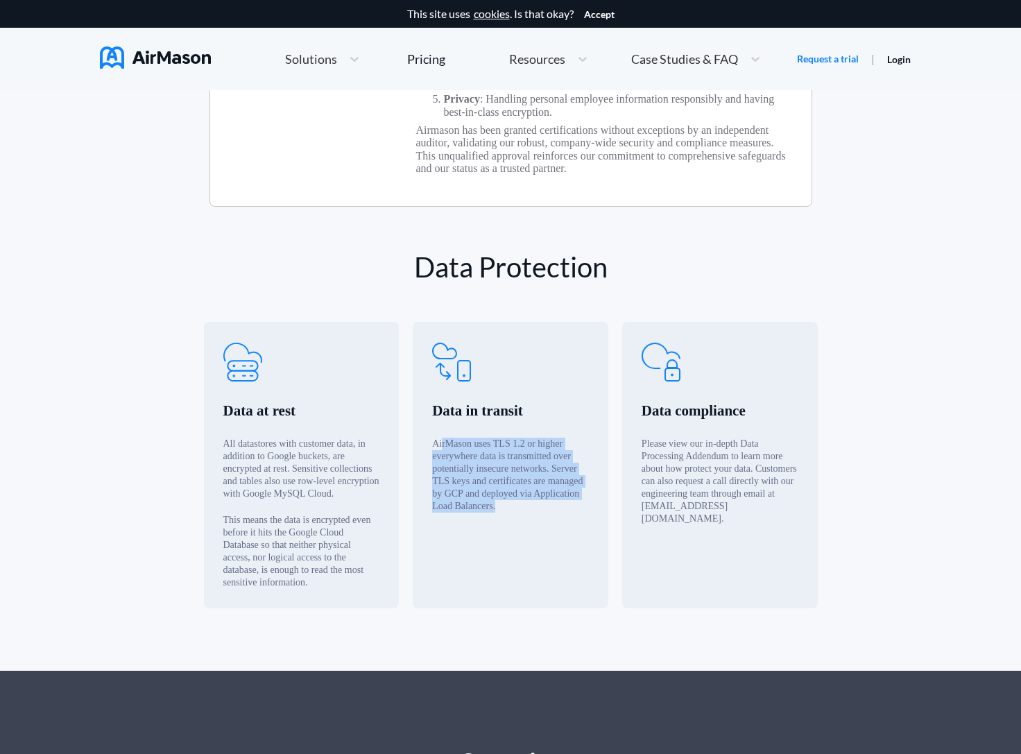
click at [561, 566] on div "Data in transit AirMason uses TLS 1.2 or higher everywhere data is transmitted …" at bounding box center [511, 465] width 196 height 286
click at [560, 566] on div "Data in transit AirMason uses TLS 1.2 or higher everywhere data is transmitted …" at bounding box center [511, 465] width 196 height 286
click at [414, 458] on div "Data in transit AirMason uses TLS 1.2 or higher everywhere data is transmitted …" at bounding box center [511, 465] width 196 height 286
click at [586, 550] on div "Data in transit AirMason uses TLS 1.2 or higher everywhere data is transmitted …" at bounding box center [511, 465] width 196 height 286
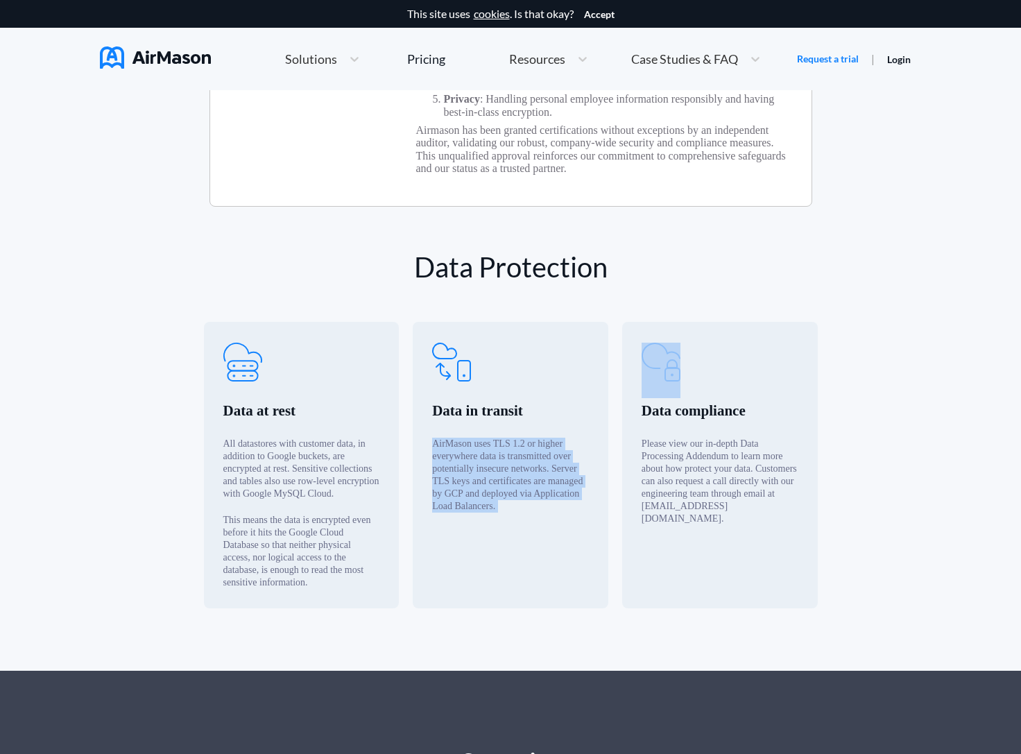
click at [582, 550] on div "Data in transit AirMason uses TLS 1.2 or higher everywhere data is transmitted …" at bounding box center [511, 465] width 196 height 286
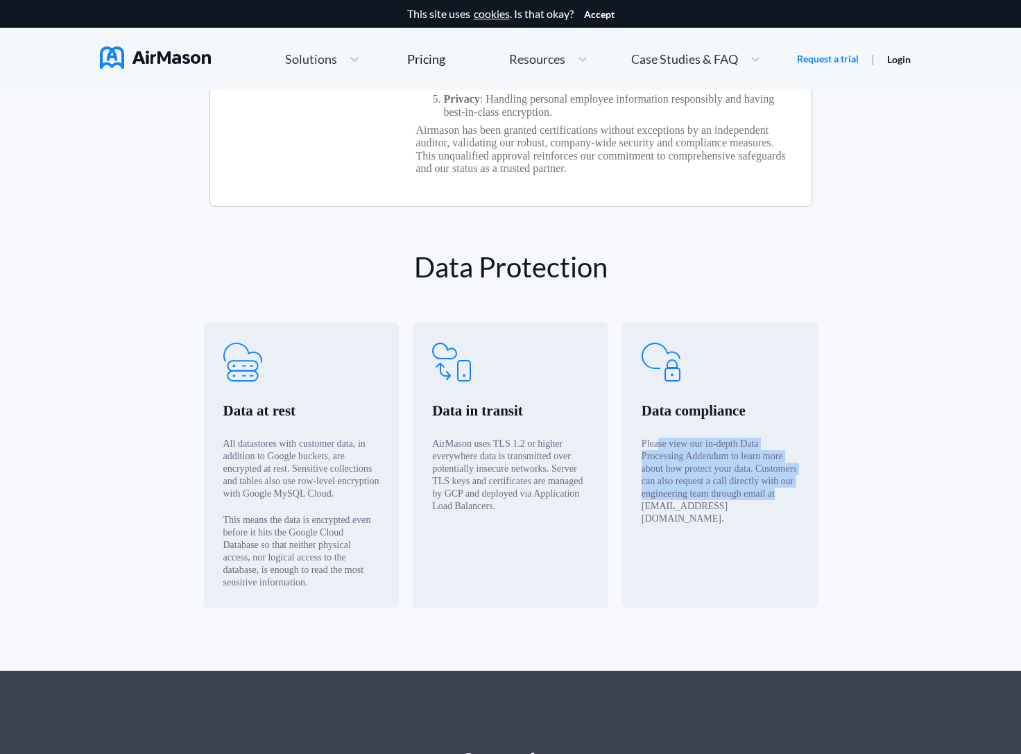
click at [658, 475] on div "Please view our in-depth Data Processing Addendum to learn more about how prote…" at bounding box center [720, 481] width 157 height 87
click at [711, 525] on div "Please view our in-depth Data Processing Addendum to learn more about how prote…" at bounding box center [720, 481] width 157 height 87
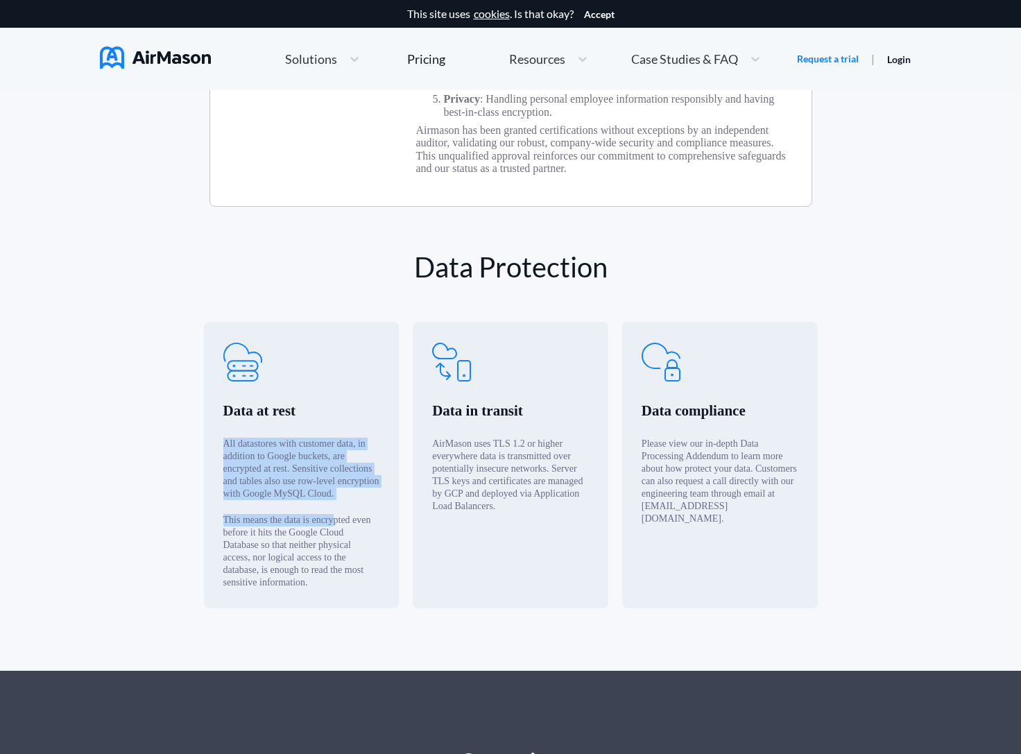
click at [211, 473] on div "Data at rest All datastores with customer data, in addition to Google buckets, …" at bounding box center [302, 465] width 196 height 286
click at [212, 473] on div "Data at rest All datastores with customer data, in addition to Google buckets, …" at bounding box center [302, 465] width 196 height 286
click at [292, 608] on div "Data at rest All datastores with customer data, in addition to Google buckets, …" at bounding box center [302, 465] width 196 height 286
click at [292, 589] on div "This means the data is encrypted even before it hits the Google Cloud Database …" at bounding box center [301, 551] width 157 height 75
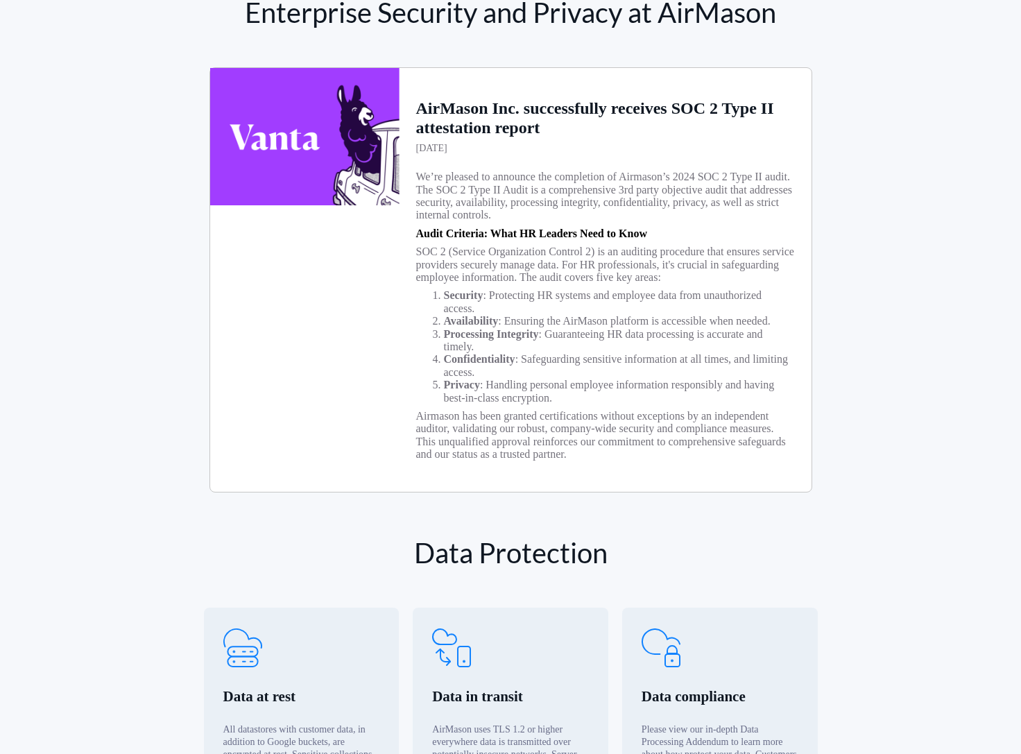
scroll to position [0, 0]
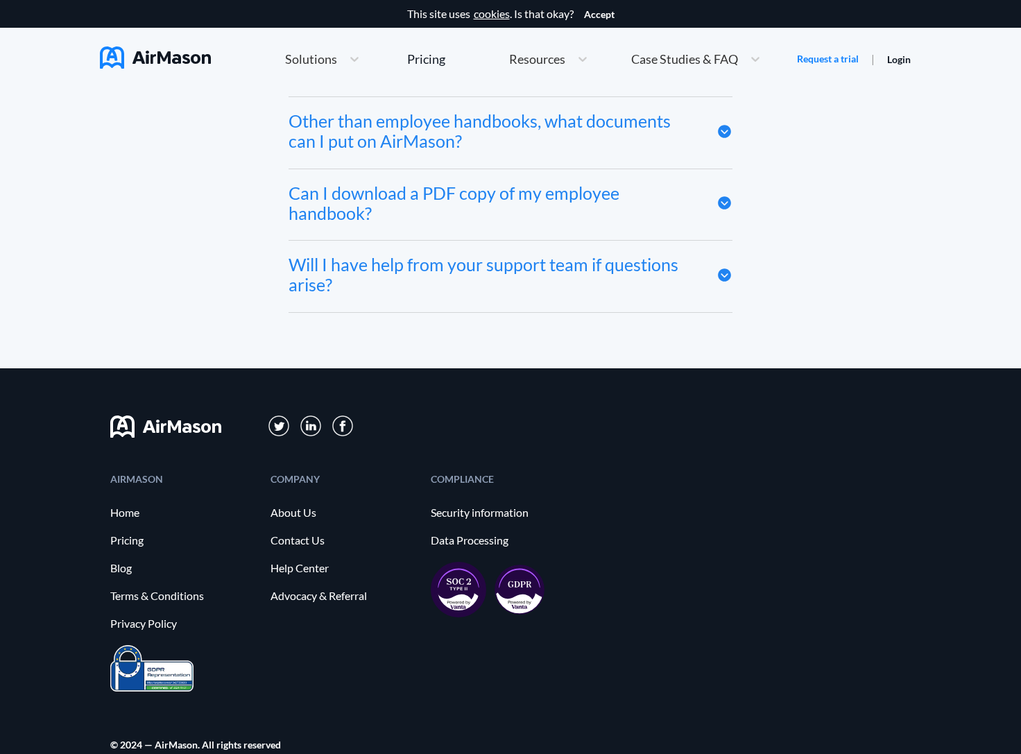
scroll to position [6937, 0]
